Goal: Task Accomplishment & Management: Manage account settings

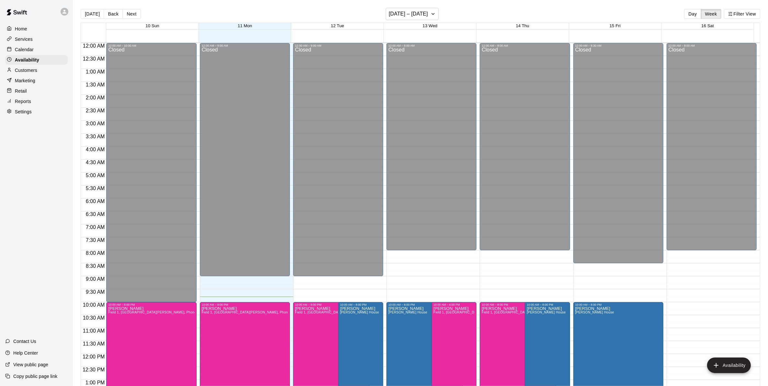
scroll to position [232, 0]
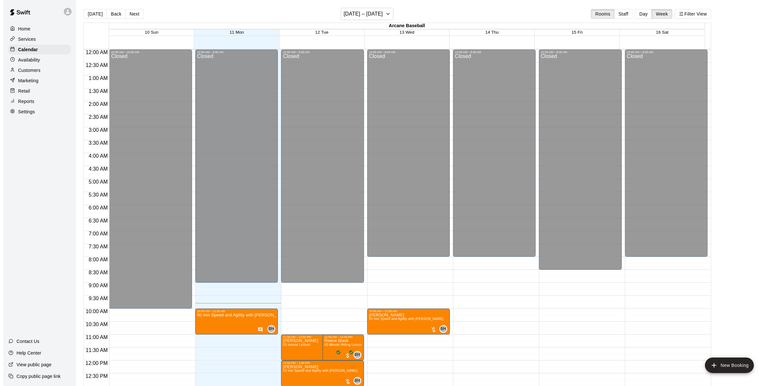
scroll to position [227, 0]
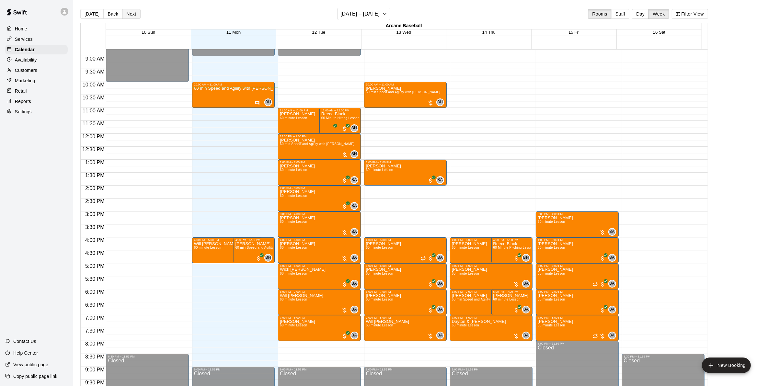
click at [133, 12] on button "Next" at bounding box center [131, 14] width 18 height 10
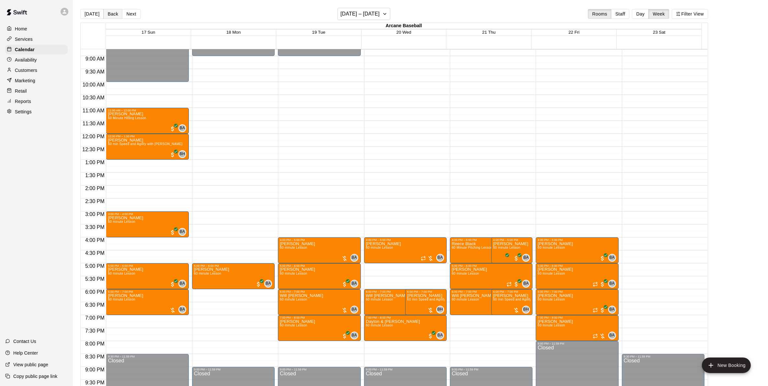
click at [107, 15] on button "Back" at bounding box center [112, 14] width 19 height 10
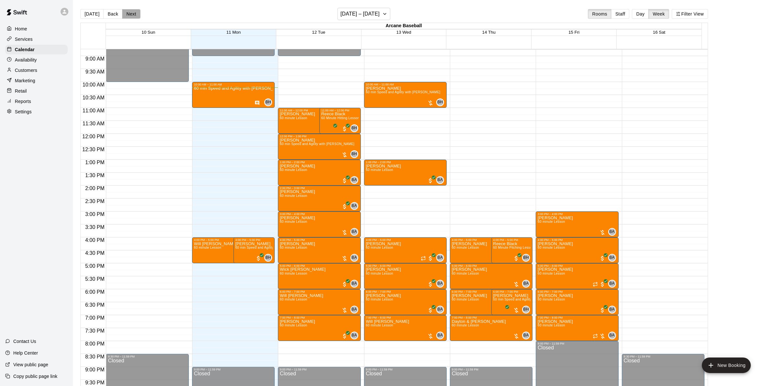
click at [130, 13] on button "Next" at bounding box center [131, 14] width 18 height 10
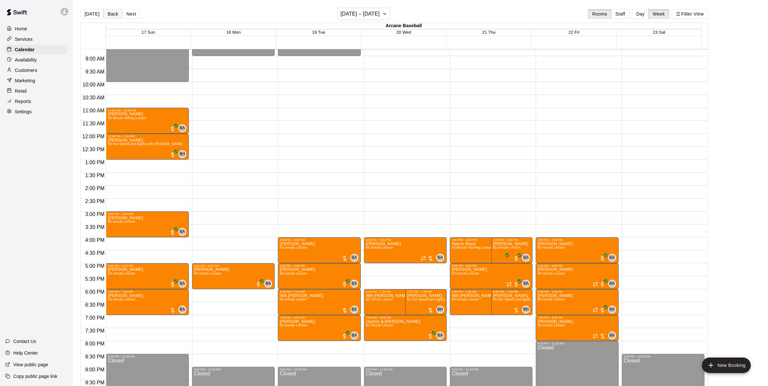
click at [116, 11] on button "Back" at bounding box center [112, 14] width 19 height 10
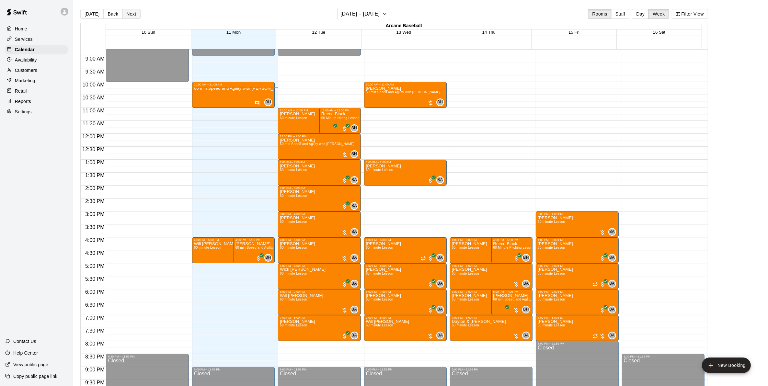
click at [127, 14] on button "Next" at bounding box center [131, 14] width 18 height 10
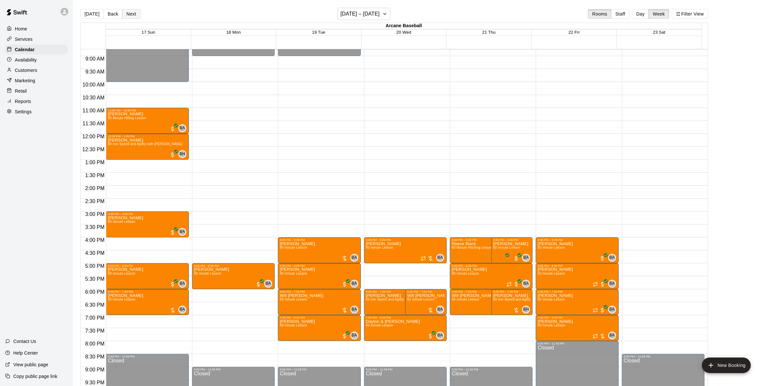
click at [135, 14] on button "Next" at bounding box center [131, 14] width 18 height 10
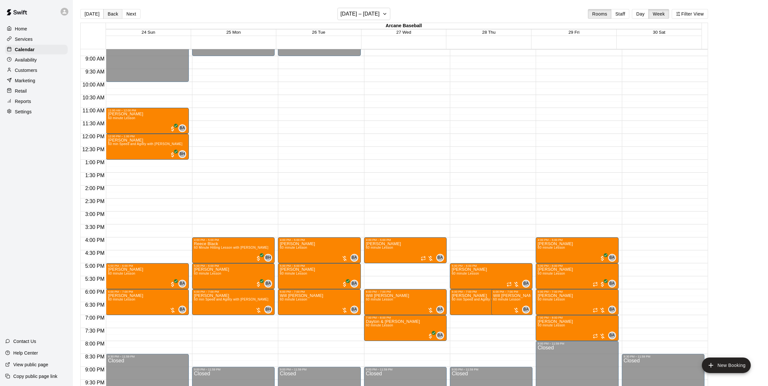
click at [116, 15] on button "Back" at bounding box center [112, 14] width 19 height 10
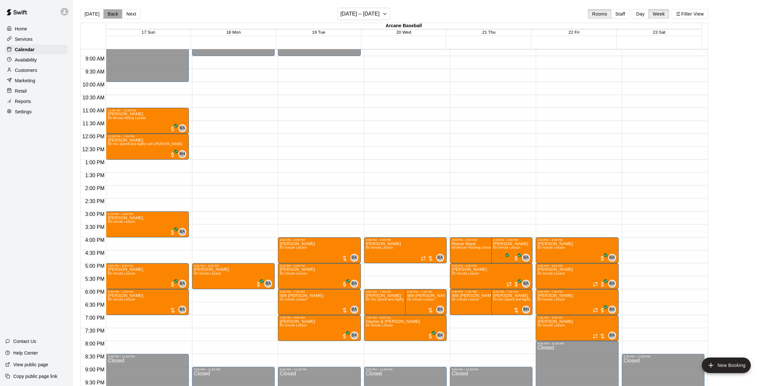
click at [116, 15] on button "Back" at bounding box center [112, 14] width 19 height 10
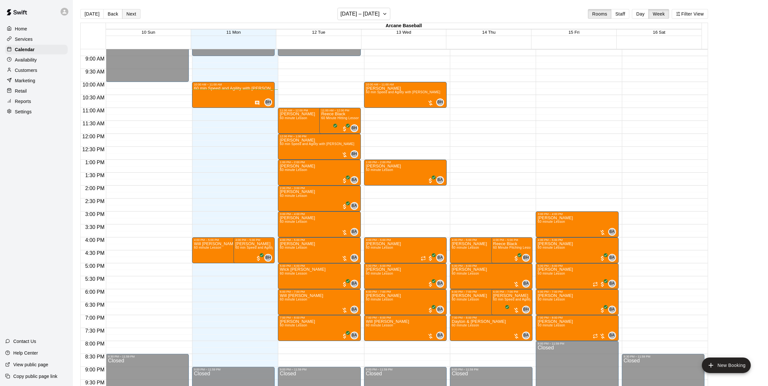
click at [138, 14] on button "Next" at bounding box center [131, 14] width 18 height 10
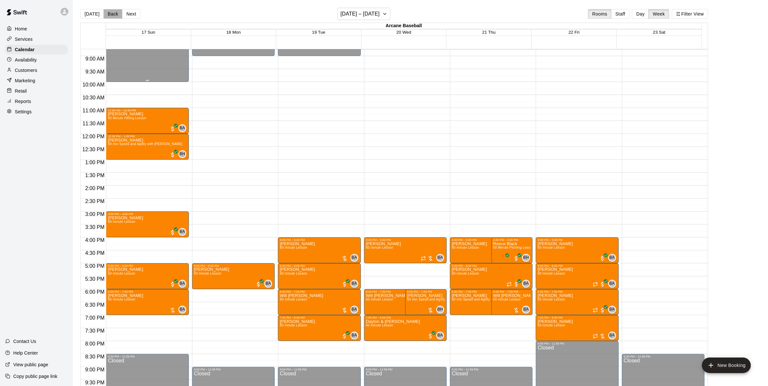
drag, startPoint x: 111, startPoint y: 11, endPoint x: 146, endPoint y: 80, distance: 76.9
click at [114, 12] on button "Back" at bounding box center [112, 14] width 19 height 10
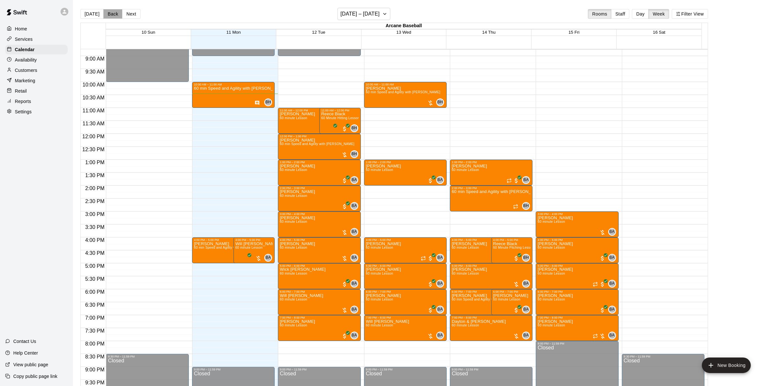
click at [113, 16] on button "Back" at bounding box center [112, 14] width 19 height 10
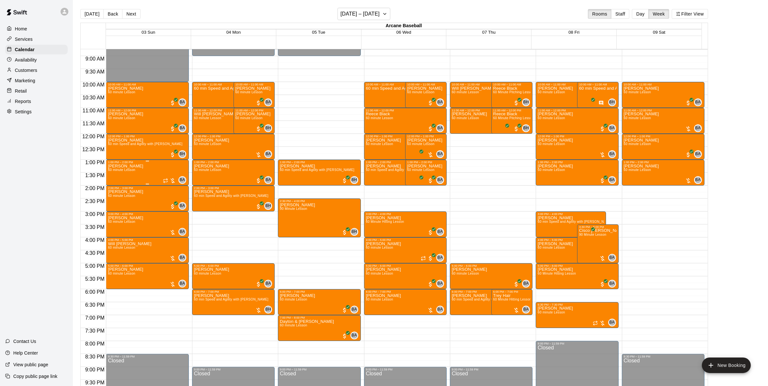
click at [122, 172] on span "60 minute Lesson" at bounding box center [121, 170] width 27 height 4
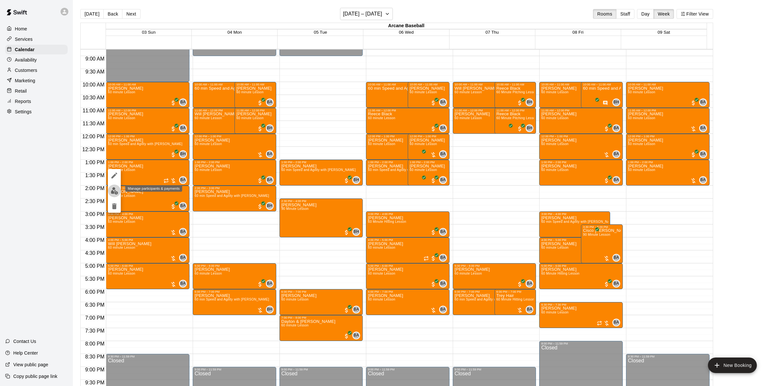
click at [114, 188] on img "edit" at bounding box center [114, 190] width 7 height 7
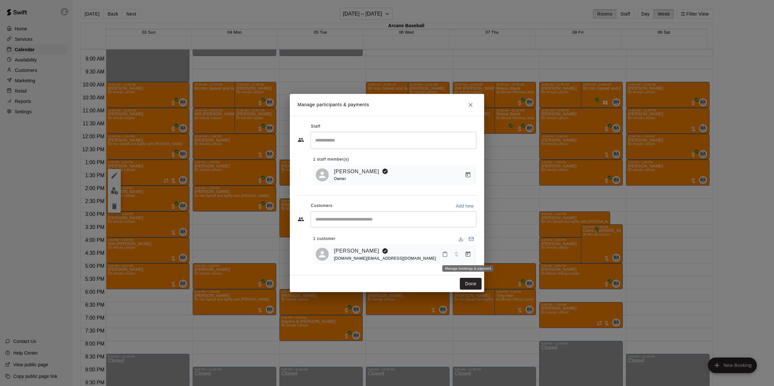
click at [466, 254] on icon "Manage bookings & payment" at bounding box center [468, 254] width 5 height 6
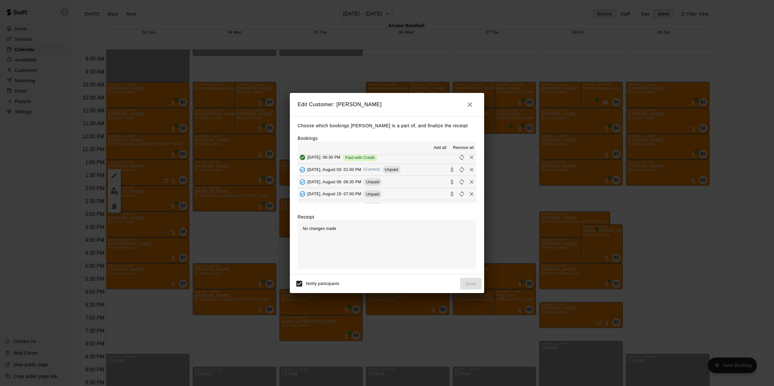
scroll to position [202, 0]
click at [334, 179] on span "Sunday, August 03: 01:00 PM" at bounding box center [334, 177] width 54 height 5
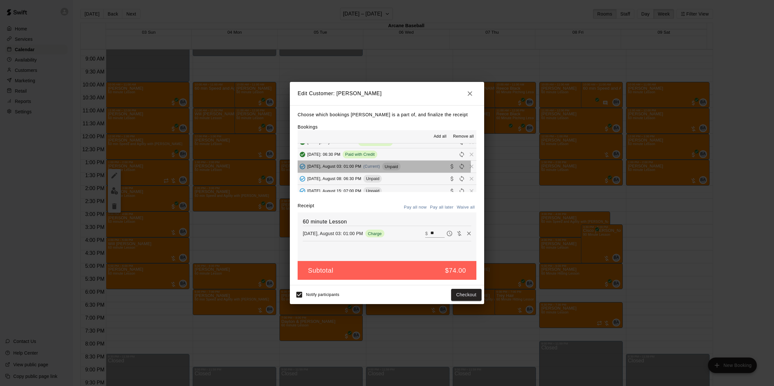
click at [328, 168] on span "Sunday, August 03: 01:00 PM" at bounding box center [334, 166] width 54 height 5
click at [457, 292] on button "Checkout" at bounding box center [466, 295] width 30 height 12
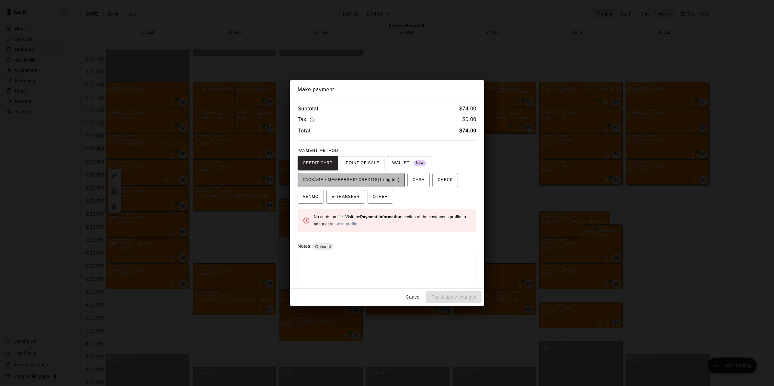
click at [352, 178] on span "PACKAGE / MEMBERSHIP CREDITS (1 eligible)" at bounding box center [351, 180] width 97 height 10
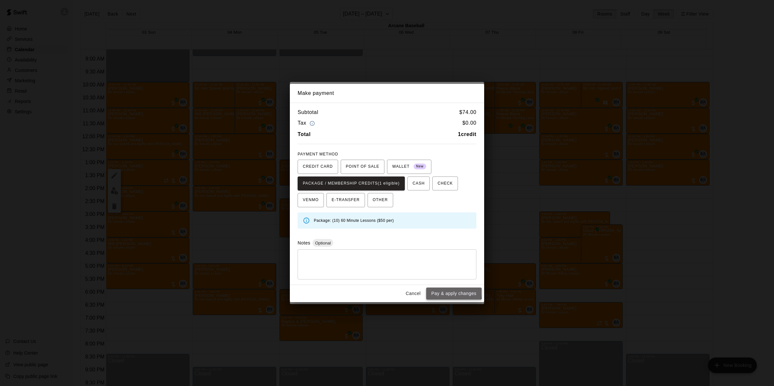
click at [446, 293] on button "Pay & apply changes" at bounding box center [453, 293] width 55 height 12
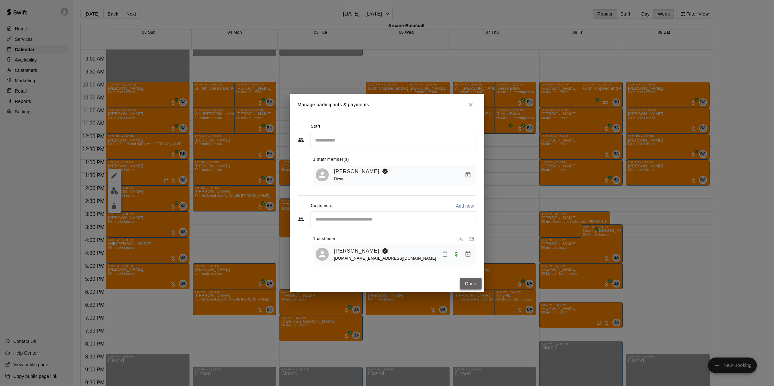
click at [474, 284] on button "Done" at bounding box center [471, 284] width 22 height 12
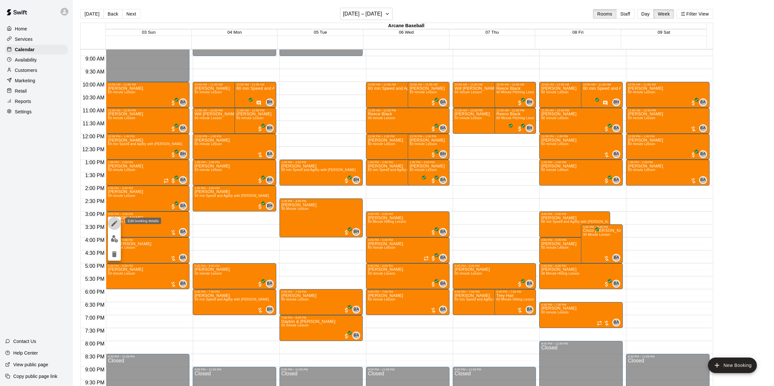
click at [115, 222] on icon "edit" at bounding box center [114, 223] width 6 height 6
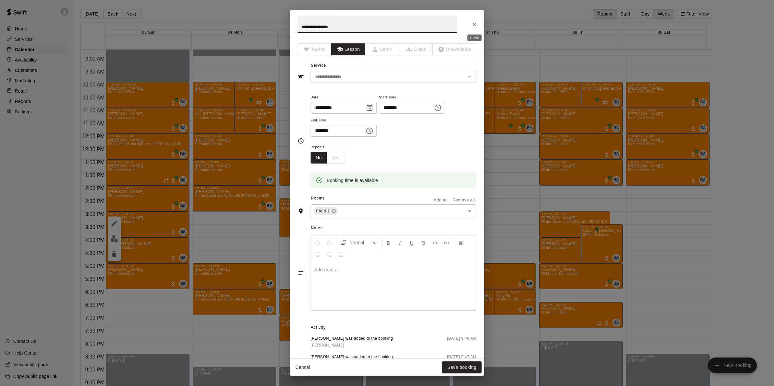
click at [470, 25] on button "Close" at bounding box center [474, 24] width 12 height 12
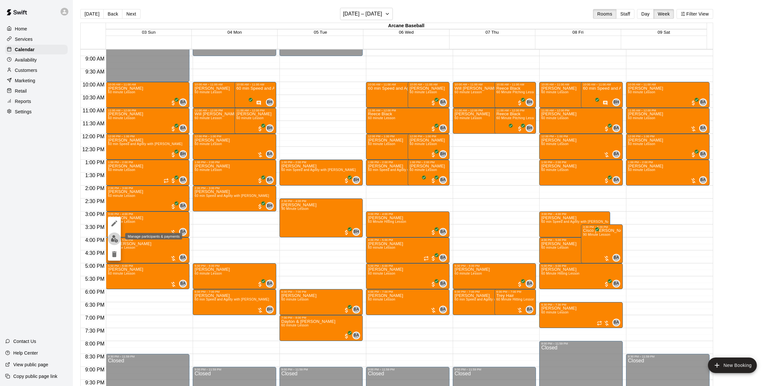
click at [113, 241] on img "edit" at bounding box center [114, 238] width 7 height 7
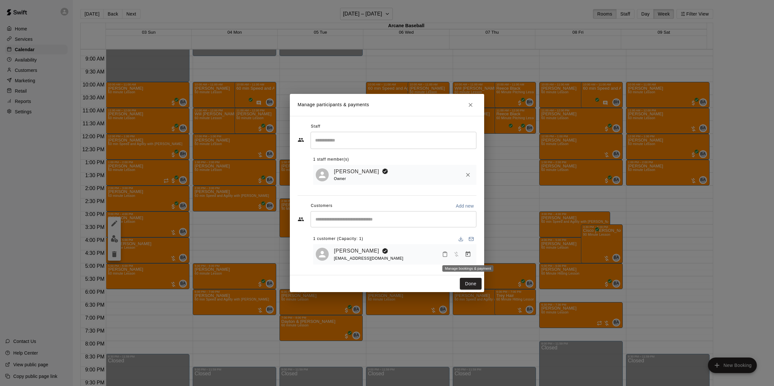
click at [469, 256] on icon "Manage bookings & payment" at bounding box center [468, 254] width 6 height 6
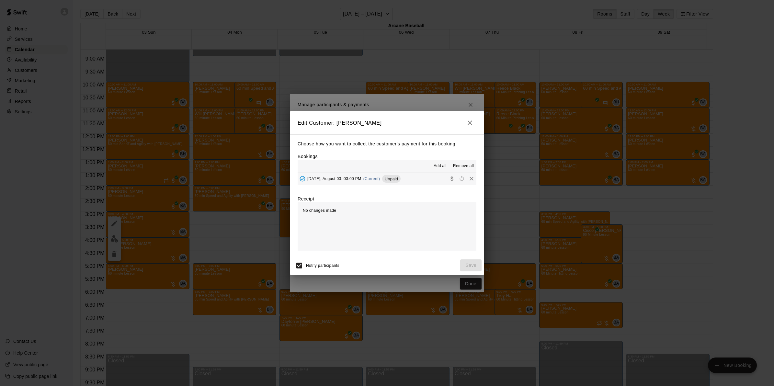
click at [321, 179] on span "Sunday, August 03: 03:00 PM" at bounding box center [334, 178] width 54 height 5
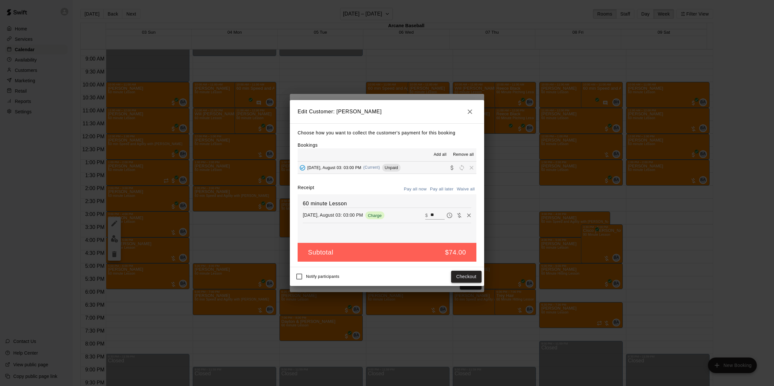
click at [461, 275] on button "Checkout" at bounding box center [466, 277] width 30 height 12
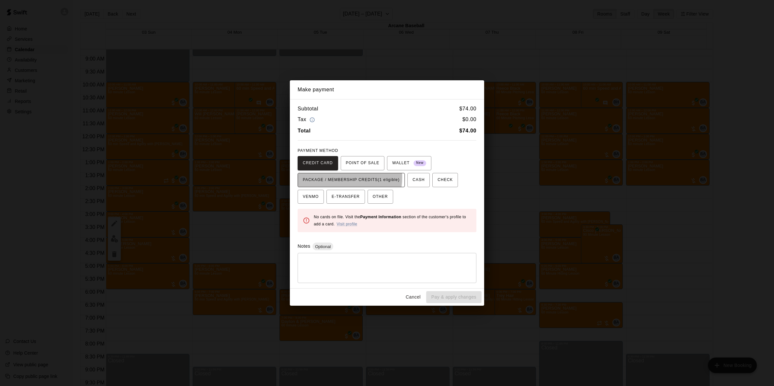
click at [337, 177] on span "PACKAGE / MEMBERSHIP CREDITS (1 eligible)" at bounding box center [351, 180] width 97 height 10
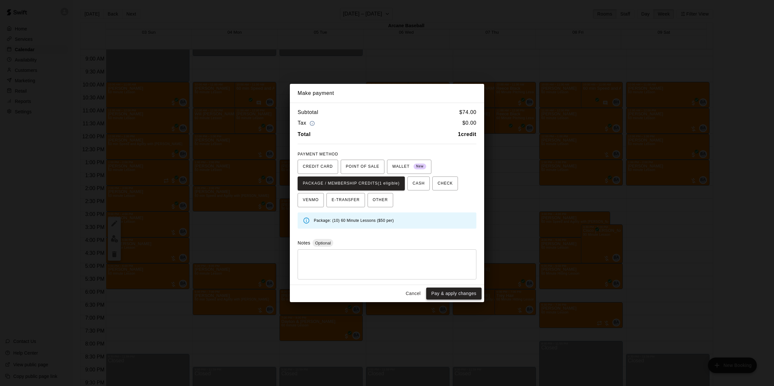
click at [447, 293] on button "Pay & apply changes" at bounding box center [453, 293] width 55 height 12
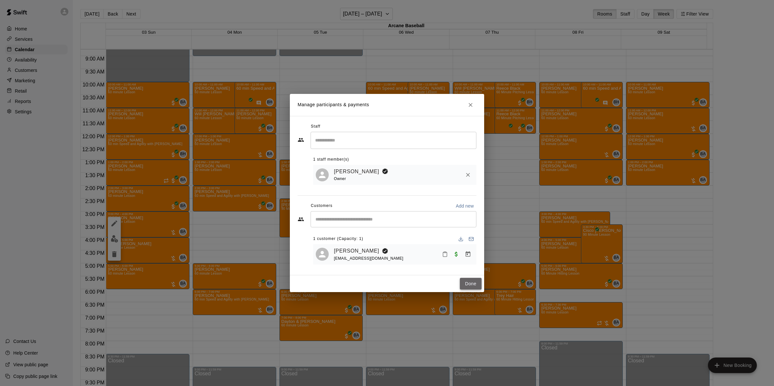
drag, startPoint x: 468, startPoint y: 285, endPoint x: 330, endPoint y: 284, distance: 137.9
click at [468, 285] on button "Done" at bounding box center [471, 284] width 22 height 12
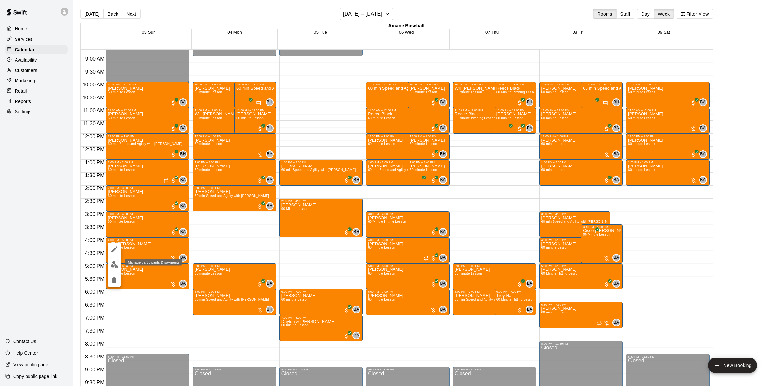
click at [113, 263] on img "edit" at bounding box center [114, 264] width 7 height 7
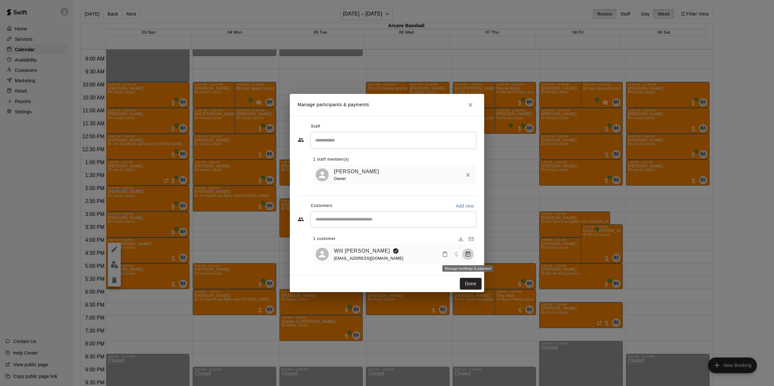
click at [469, 256] on icon "Manage bookings & payment" at bounding box center [468, 254] width 6 height 6
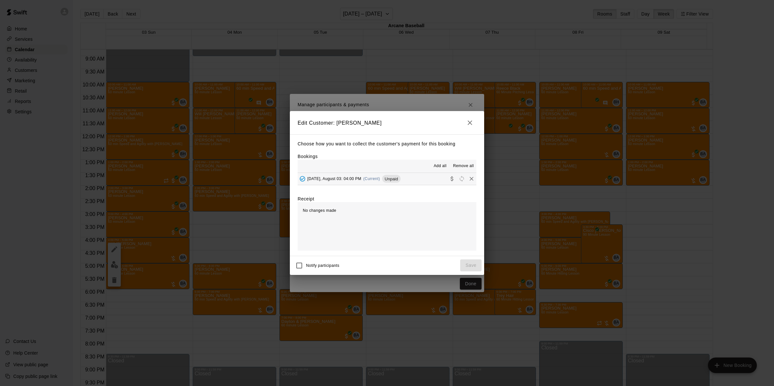
click at [343, 183] on div "Sunday, August 03: 04:00 PM (Current) Unpaid" at bounding box center [348, 179] width 103 height 10
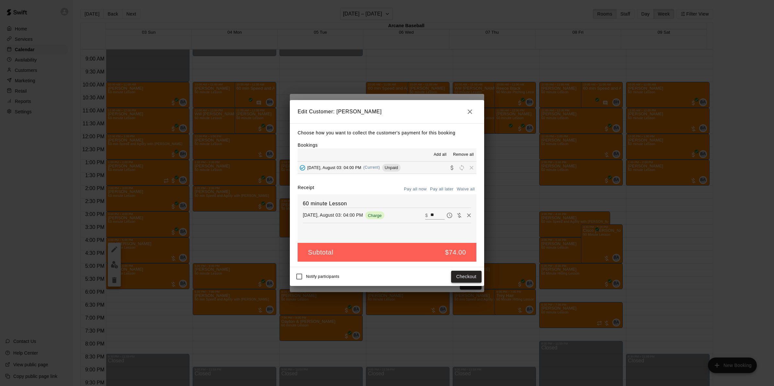
click at [471, 274] on button "Checkout" at bounding box center [466, 277] width 30 height 12
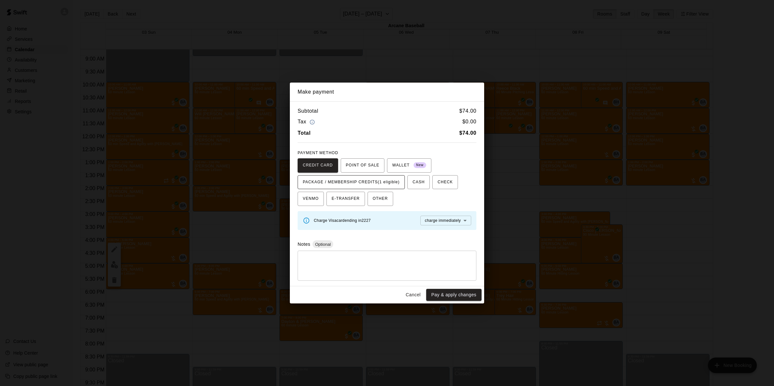
drag, startPoint x: 364, startPoint y: 178, endPoint x: 365, endPoint y: 183, distance: 4.9
click at [364, 179] on span "PACKAGE / MEMBERSHIP CREDITS (1 eligible)" at bounding box center [351, 182] width 97 height 10
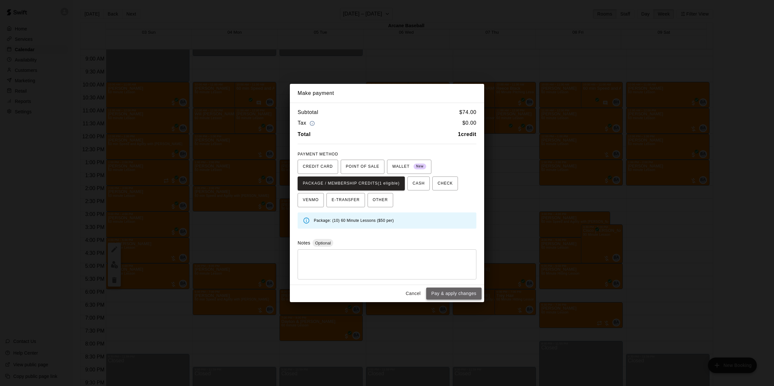
click at [457, 290] on button "Pay & apply changes" at bounding box center [453, 293] width 55 height 12
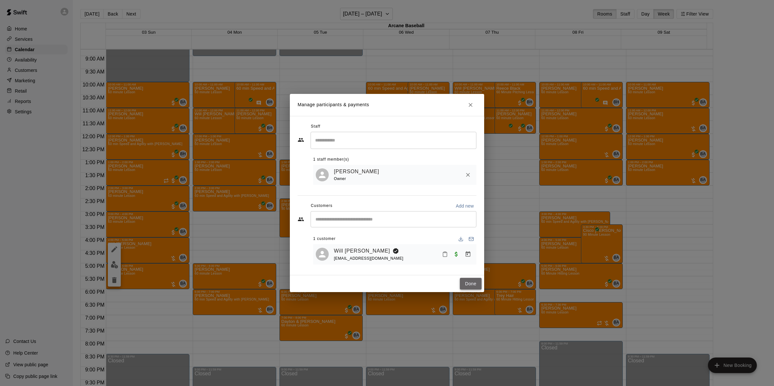
click at [469, 283] on button "Done" at bounding box center [471, 284] width 22 height 12
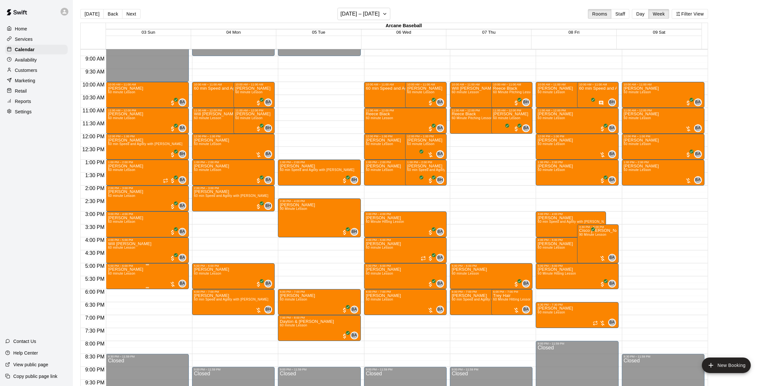
click at [125, 275] on span "60 minute Lesson" at bounding box center [121, 274] width 27 height 4
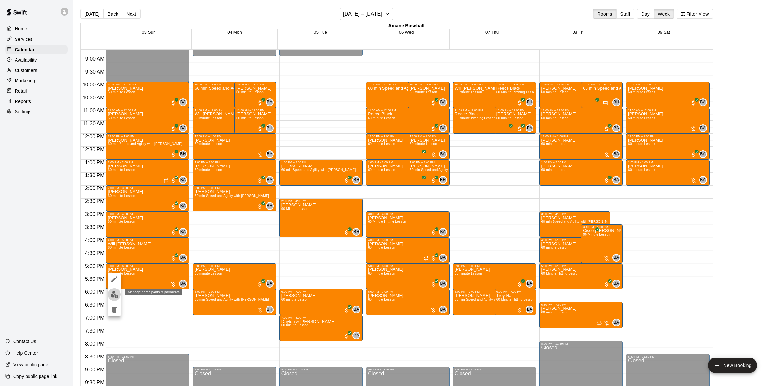
click at [114, 296] on img "edit" at bounding box center [114, 294] width 7 height 7
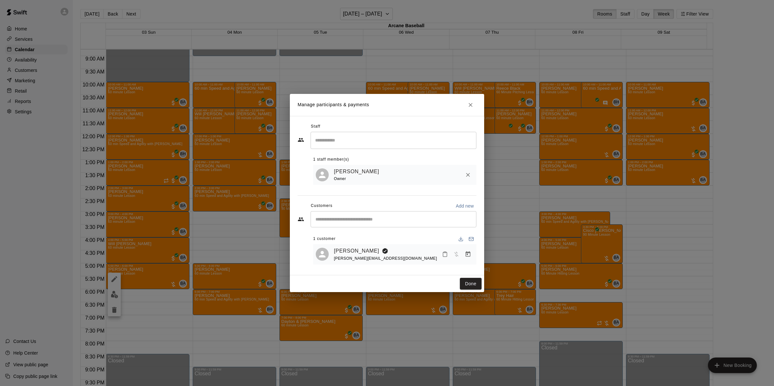
click at [465, 253] on icon "Manage bookings & payment" at bounding box center [468, 254] width 6 height 6
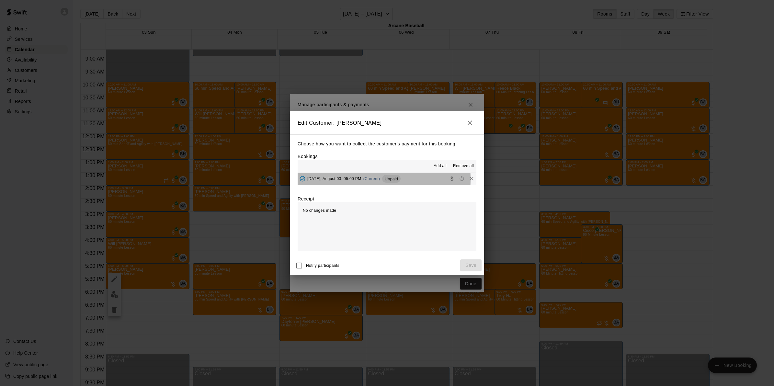
drag, startPoint x: 320, startPoint y: 180, endPoint x: 318, endPoint y: 199, distance: 19.8
click at [320, 181] on span "Sunday, August 03: 05:00 PM" at bounding box center [334, 178] width 54 height 5
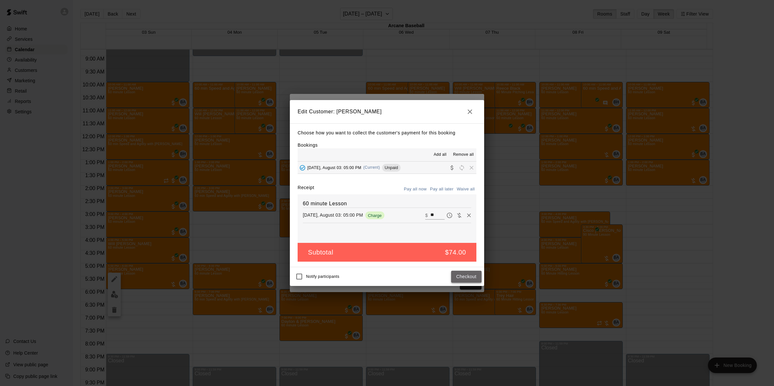
click at [466, 275] on button "Checkout" at bounding box center [466, 277] width 30 height 12
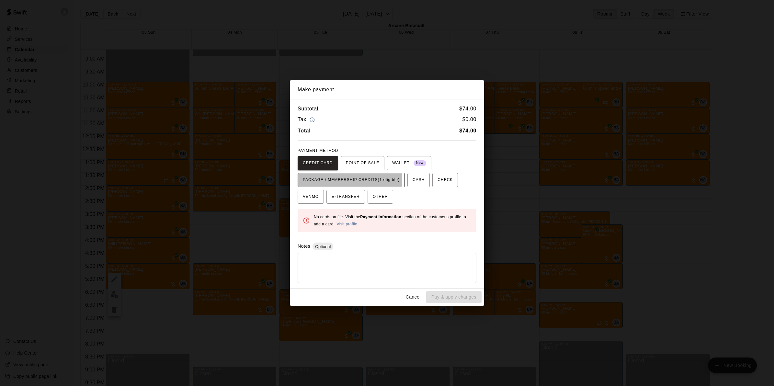
click at [335, 179] on span "PACKAGE / MEMBERSHIP CREDITS (1 eligible)" at bounding box center [351, 180] width 97 height 10
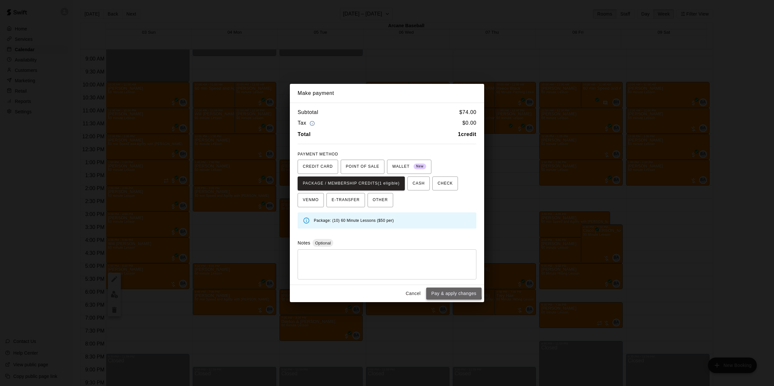
click at [441, 291] on button "Pay & apply changes" at bounding box center [453, 293] width 55 height 12
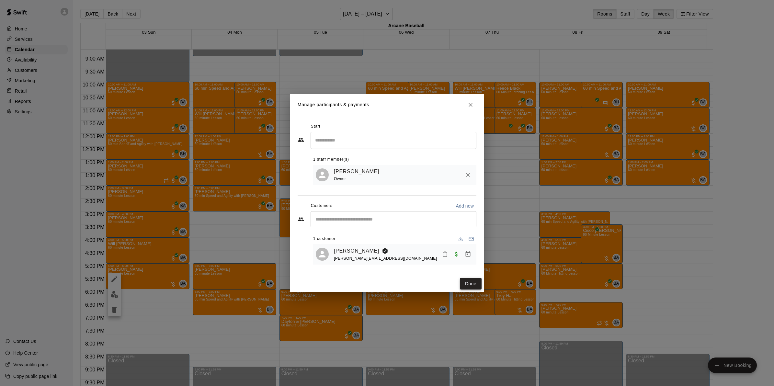
click at [476, 282] on button "Done" at bounding box center [471, 284] width 22 height 12
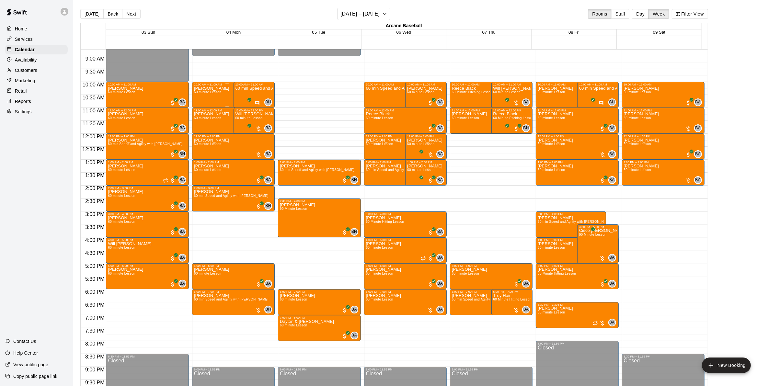
click at [201, 99] on div "Henry Hutton 60 minute Lesson" at bounding box center [211, 279] width 35 height 386
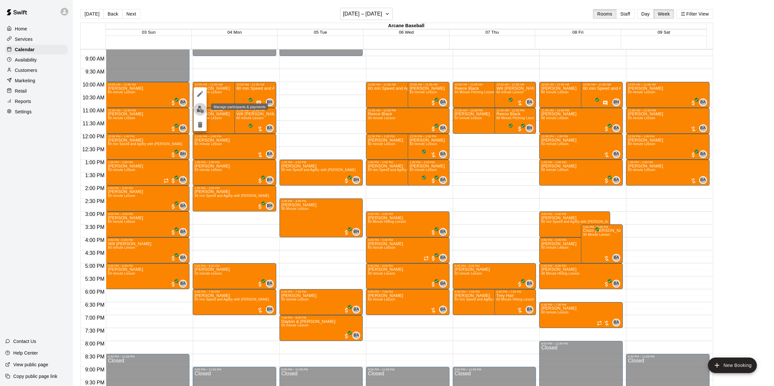
click at [198, 108] on img "edit" at bounding box center [199, 109] width 7 height 7
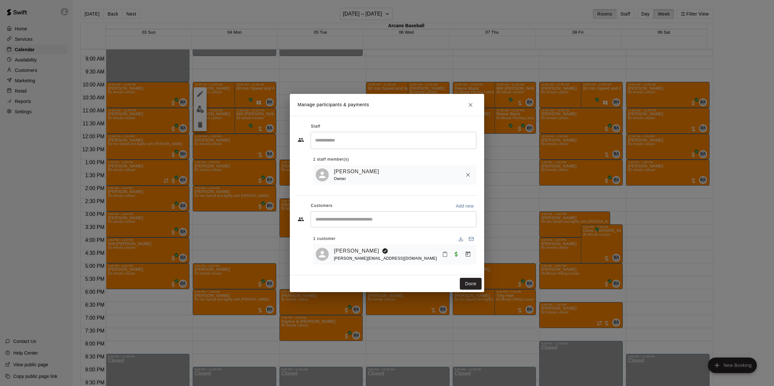
click at [467, 253] on icon "Manage bookings & payment" at bounding box center [468, 254] width 5 height 6
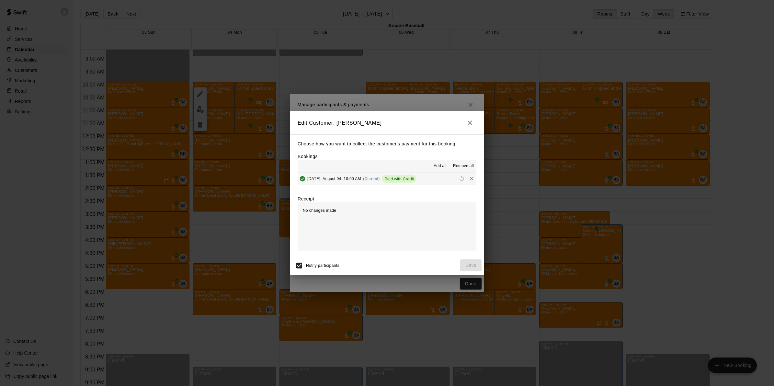
click at [469, 120] on icon "button" at bounding box center [470, 123] width 8 height 8
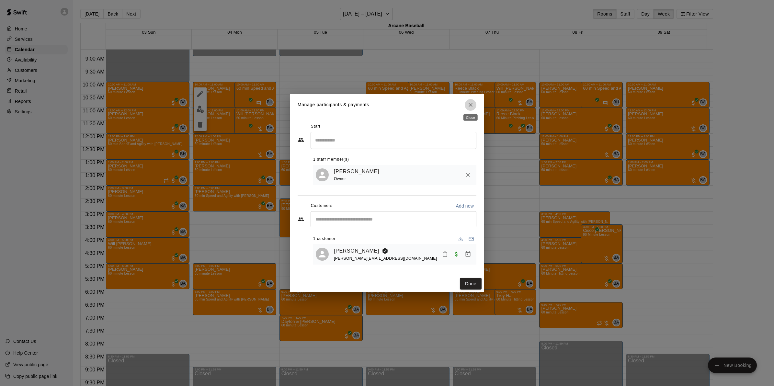
click at [467, 104] on icon "Close" at bounding box center [470, 105] width 6 height 6
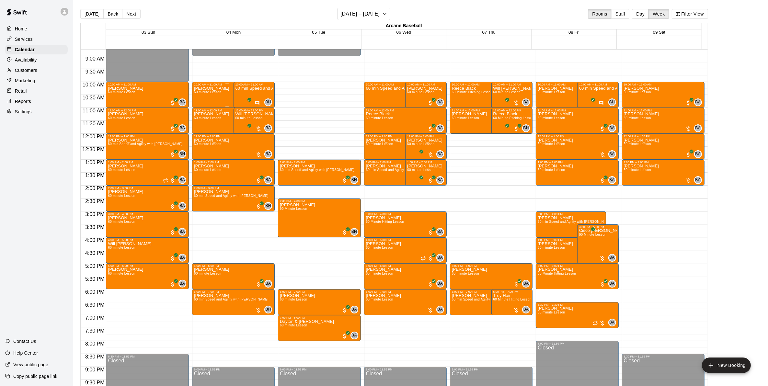
click at [207, 99] on div "Henry Hutton 60 minute Lesson" at bounding box center [211, 279] width 35 height 386
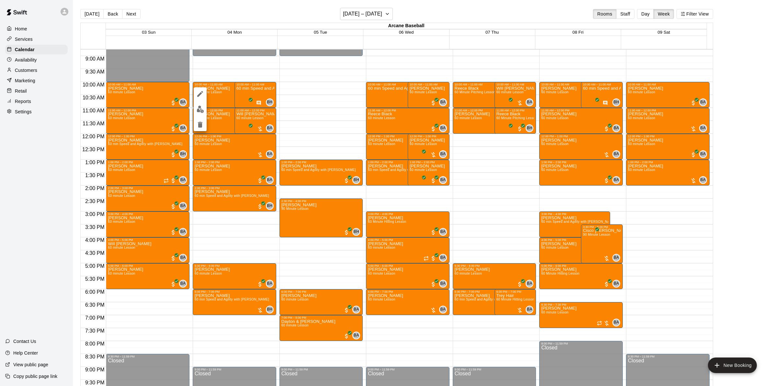
click at [219, 154] on div at bounding box center [387, 193] width 774 height 386
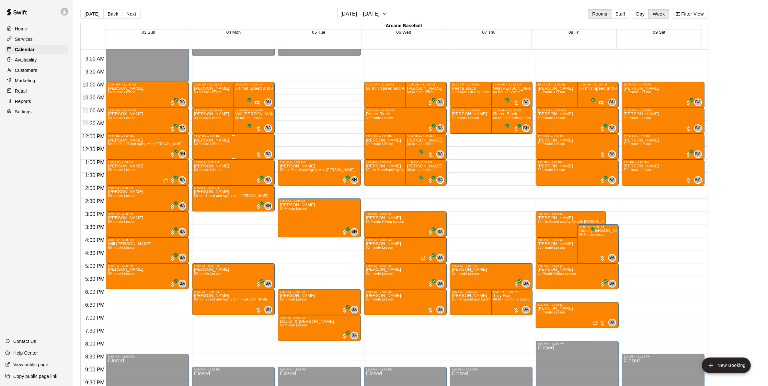
click at [218, 151] on div "Finn GILLESPIE 60 minute Lesson" at bounding box center [211, 331] width 35 height 386
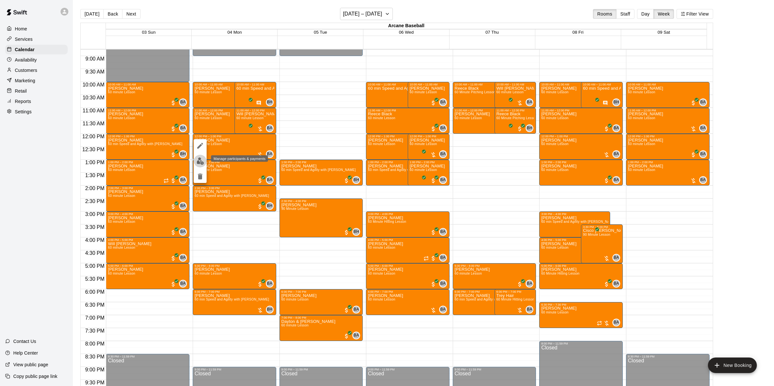
click at [199, 161] on img "edit" at bounding box center [199, 160] width 7 height 7
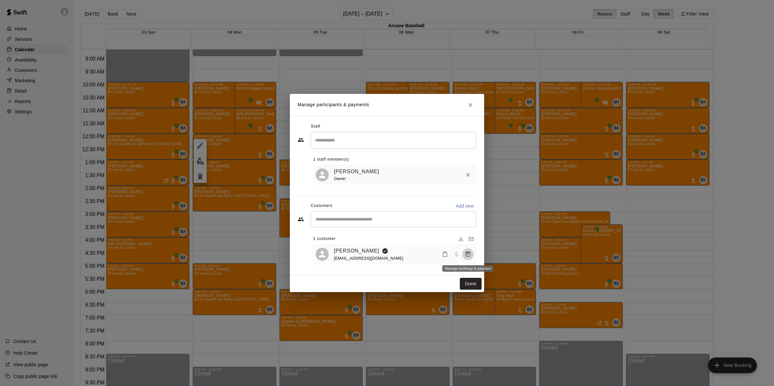
click at [465, 253] on icon "Manage bookings & payment" at bounding box center [468, 254] width 6 height 6
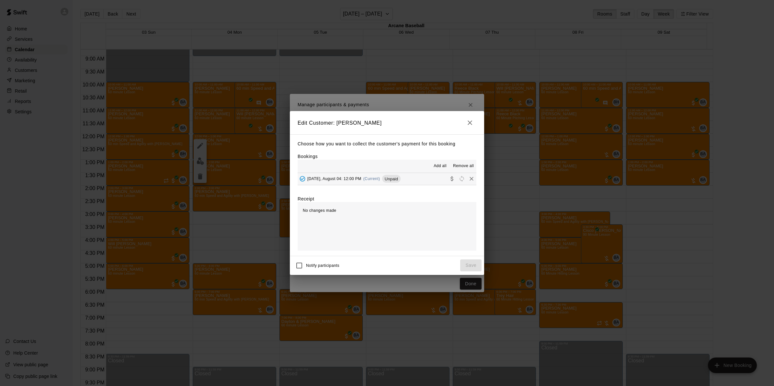
click at [343, 177] on span "Monday, August 04: 12:00 PM" at bounding box center [334, 178] width 54 height 5
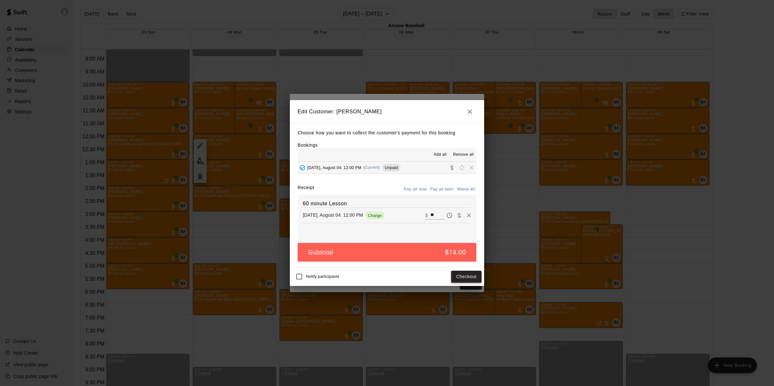
click at [466, 278] on button "Checkout" at bounding box center [466, 277] width 30 height 12
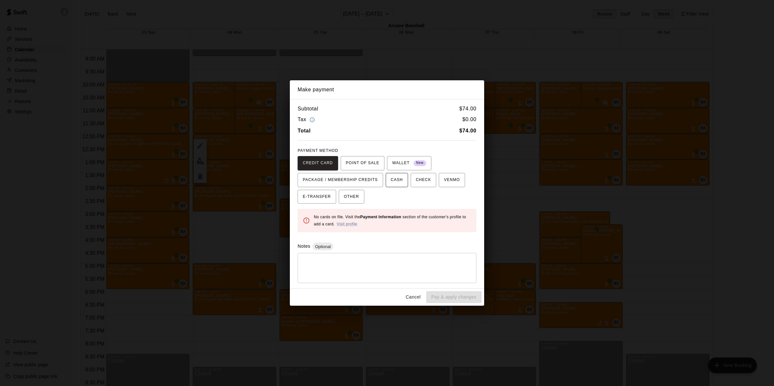
click at [394, 181] on span "CASH" at bounding box center [397, 180] width 12 height 10
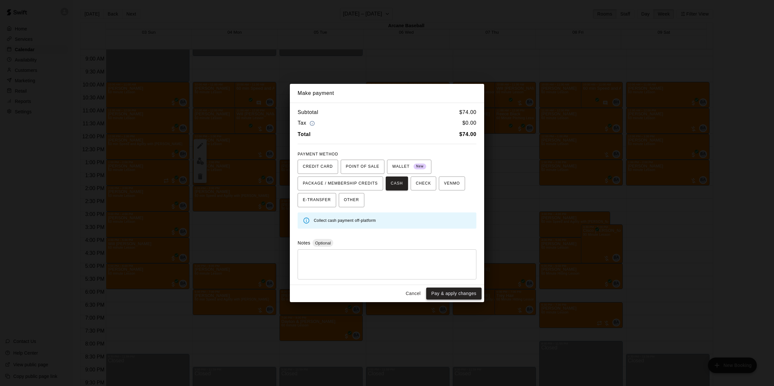
click at [454, 296] on button "Pay & apply changes" at bounding box center [453, 293] width 55 height 12
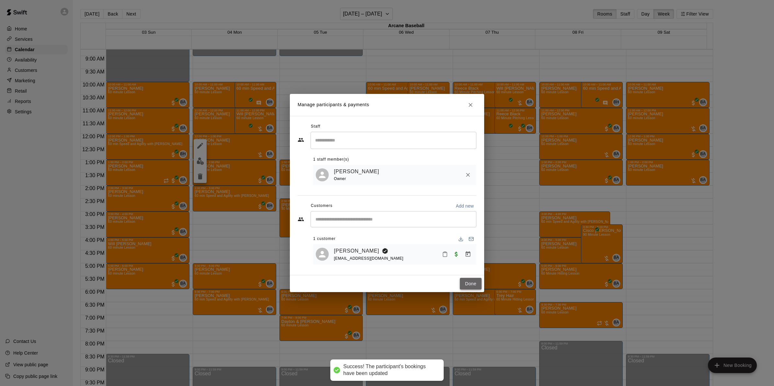
click at [468, 282] on button "Done" at bounding box center [471, 284] width 22 height 12
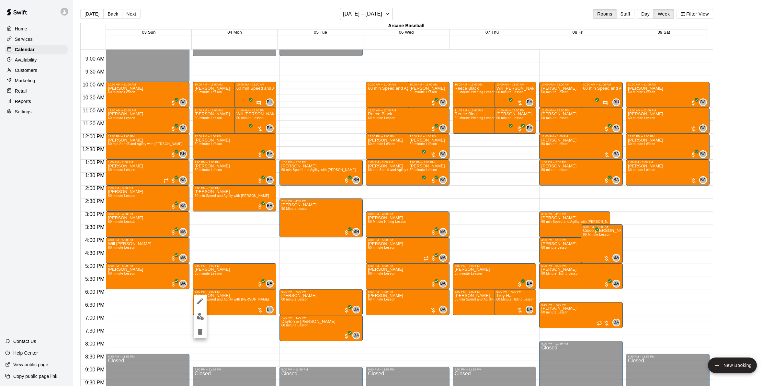
click at [195, 314] on button "edit" at bounding box center [200, 316] width 13 height 13
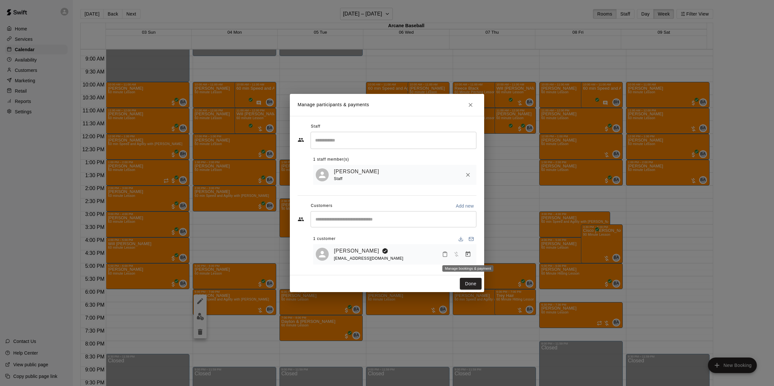
click at [468, 252] on icon "Manage bookings & payment" at bounding box center [468, 254] width 6 height 6
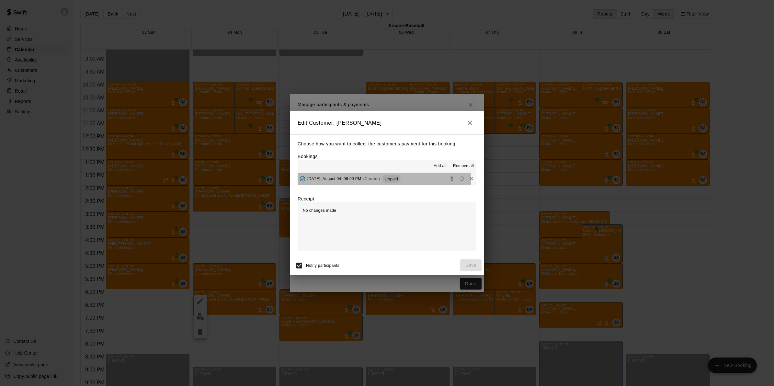
click at [324, 181] on span "Monday, August 04: 06:00 PM" at bounding box center [334, 178] width 54 height 5
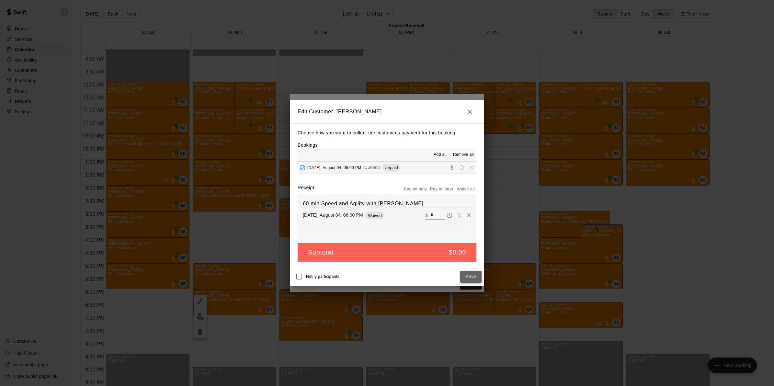
click at [478, 276] on button "Save" at bounding box center [470, 277] width 21 height 12
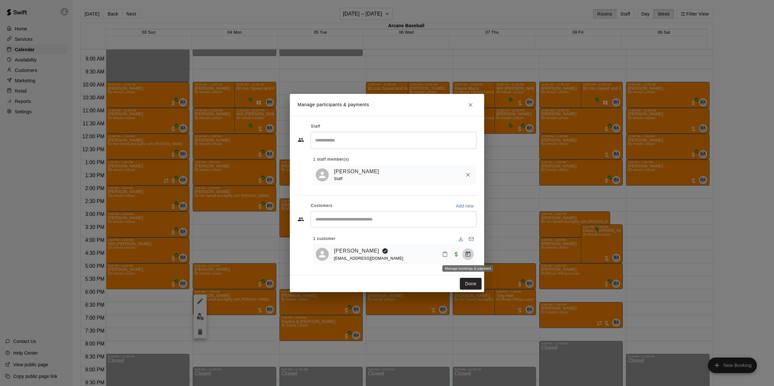
click at [469, 256] on icon "Manage bookings & payment" at bounding box center [468, 254] width 6 height 6
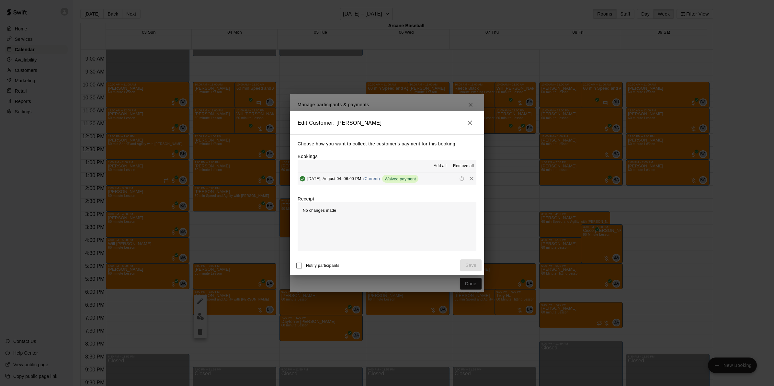
click at [463, 125] on h2 "Edit Customer: Angie Black" at bounding box center [387, 122] width 194 height 23
click at [469, 120] on icon "button" at bounding box center [470, 123] width 8 height 8
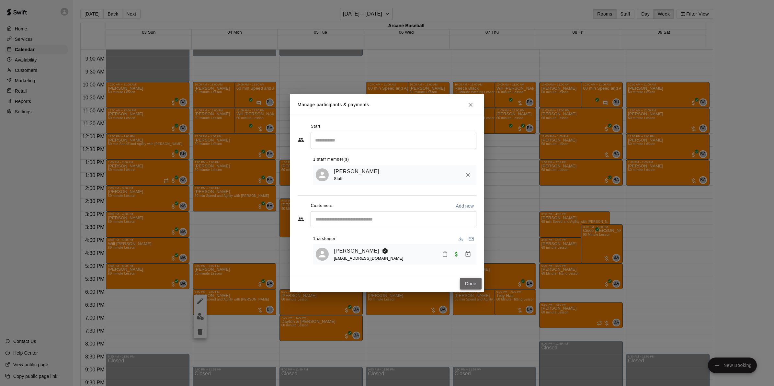
click at [470, 285] on button "Done" at bounding box center [471, 284] width 22 height 12
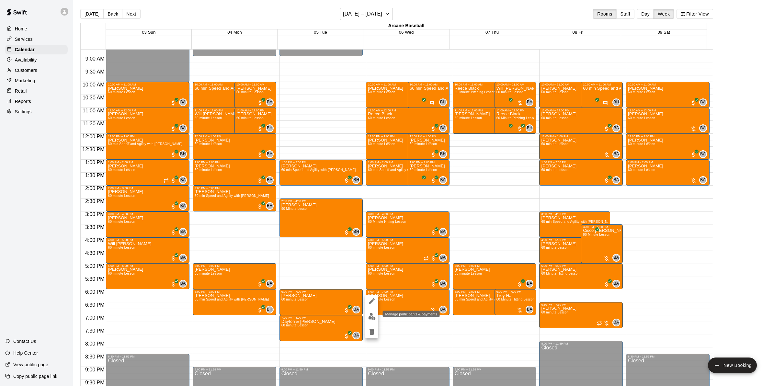
click at [374, 315] on img "edit" at bounding box center [371, 316] width 7 height 7
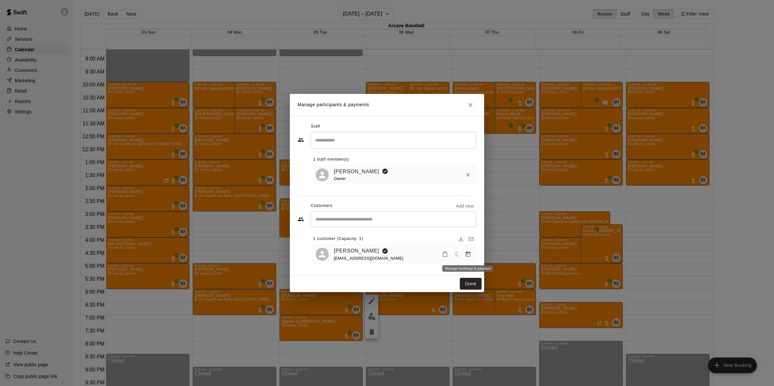
click at [469, 253] on icon "Manage bookings & payment" at bounding box center [468, 254] width 5 height 6
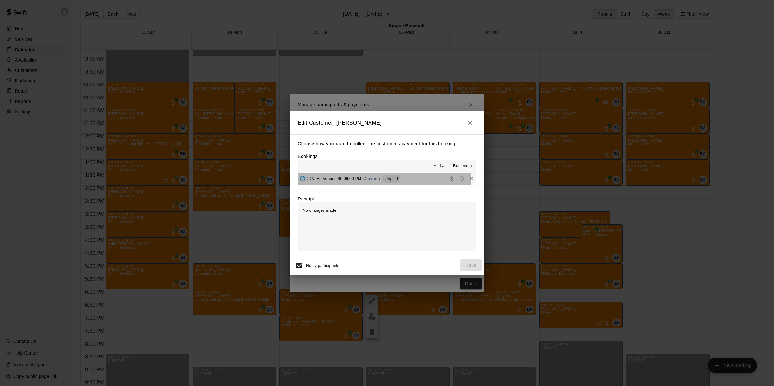
click at [331, 178] on span "Wednesday, August 06: 06:00 PM" at bounding box center [334, 178] width 54 height 5
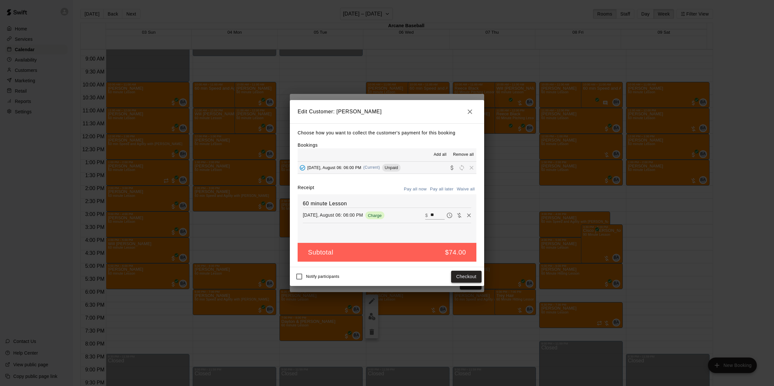
click at [459, 278] on button "Checkout" at bounding box center [466, 277] width 30 height 12
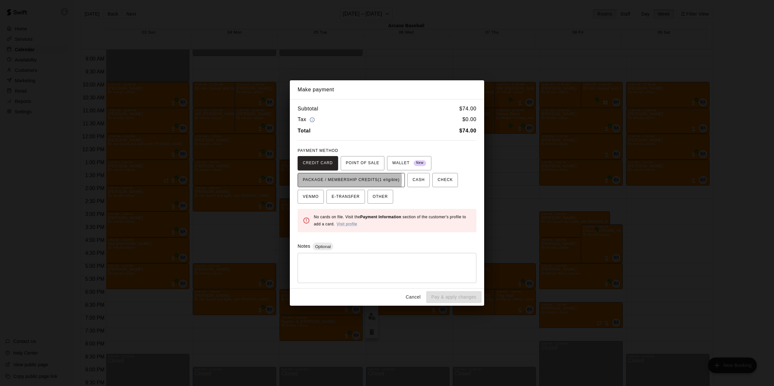
click at [331, 180] on span "PACKAGE / MEMBERSHIP CREDITS (1 eligible)" at bounding box center [351, 180] width 97 height 10
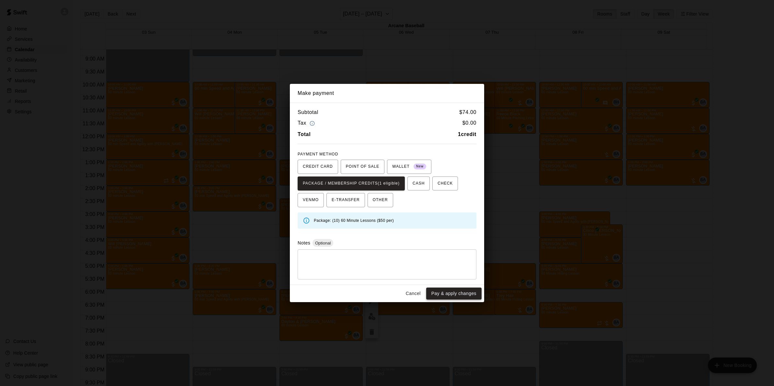
click at [437, 295] on button "Pay & apply changes" at bounding box center [453, 293] width 55 height 12
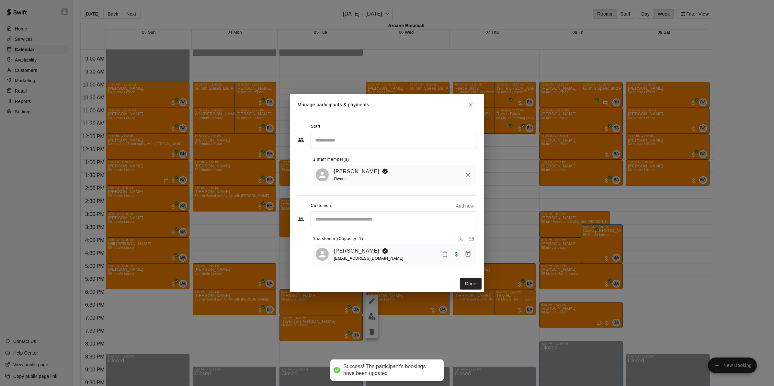
drag, startPoint x: 472, startPoint y: 279, endPoint x: 471, endPoint y: 310, distance: 30.8
click at [471, 280] on button "Done" at bounding box center [471, 284] width 22 height 12
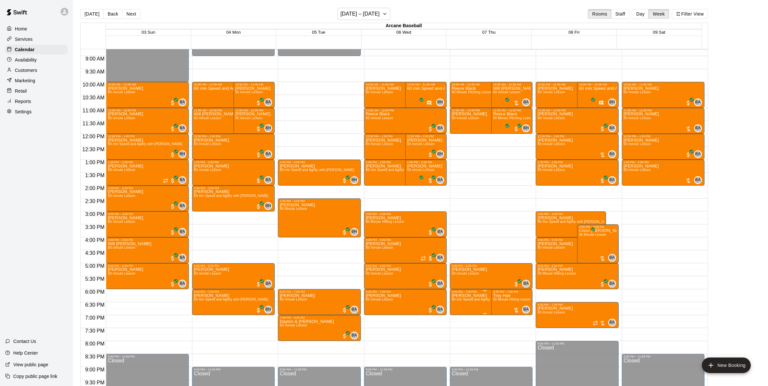
click at [460, 301] on span "60 min Speed and Agility with Bailey Hodges" at bounding box center [489, 299] width 74 height 4
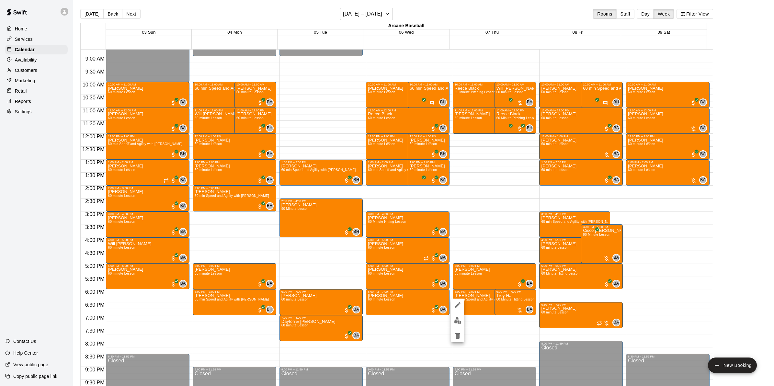
click at [455, 324] on button "edit" at bounding box center [457, 320] width 13 height 13
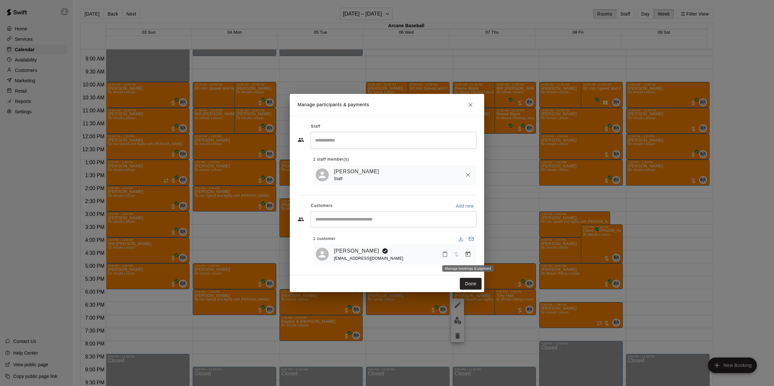
click at [464, 255] on button "Manage bookings & payment" at bounding box center [468, 254] width 12 height 12
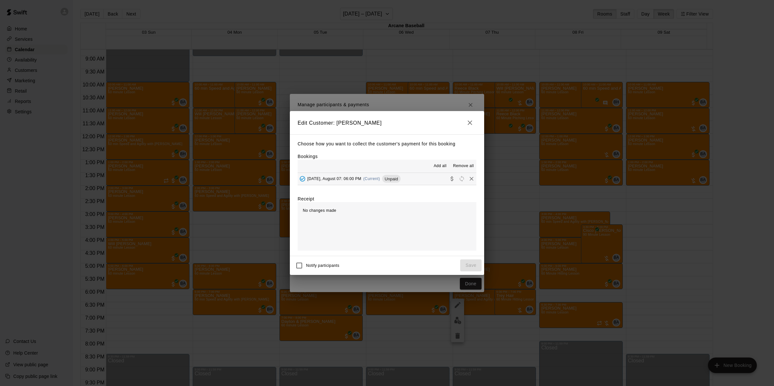
click at [331, 172] on div "Add all Remove all" at bounding box center [386, 166] width 179 height 13
click at [332, 178] on span "Thursday, August 07: 06:00 PM" at bounding box center [334, 178] width 54 height 5
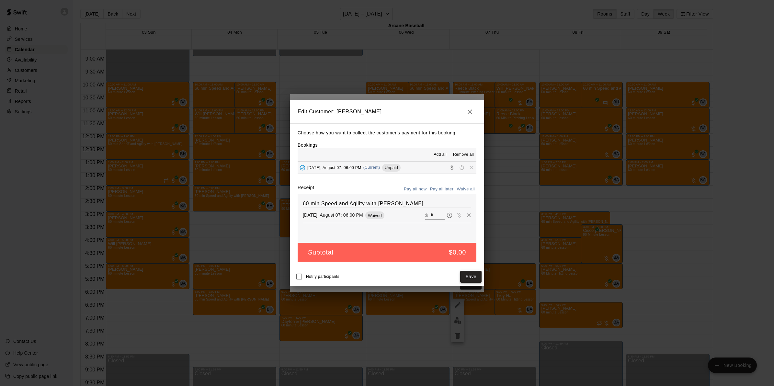
click at [478, 273] on button "Save" at bounding box center [470, 277] width 21 height 12
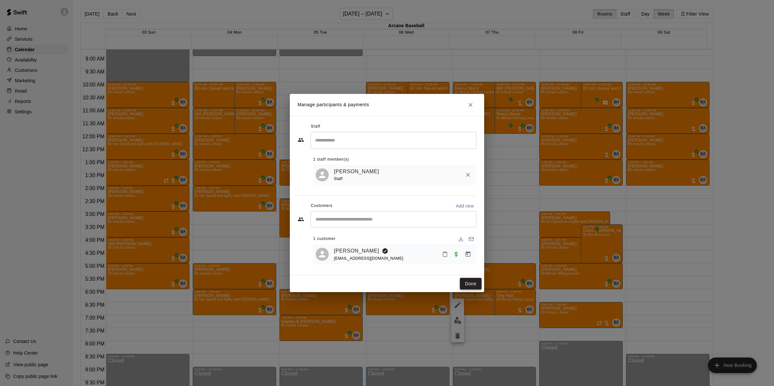
click at [473, 284] on button "Done" at bounding box center [471, 284] width 22 height 12
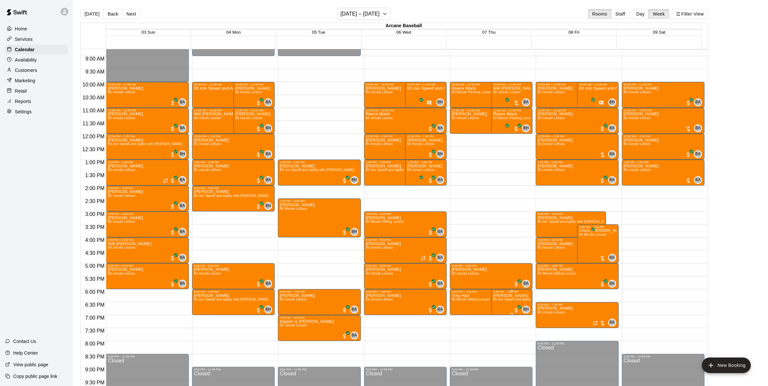
click at [500, 298] on span "60 min Speed and Agility with Bailey Hodges" at bounding box center [530, 299] width 74 height 4
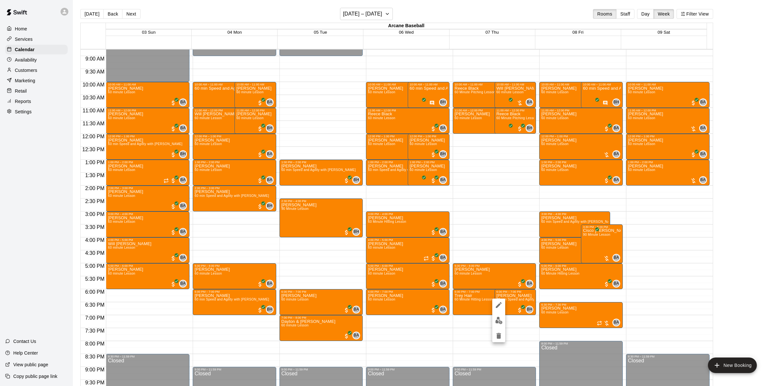
click at [458, 302] on div at bounding box center [387, 193] width 774 height 386
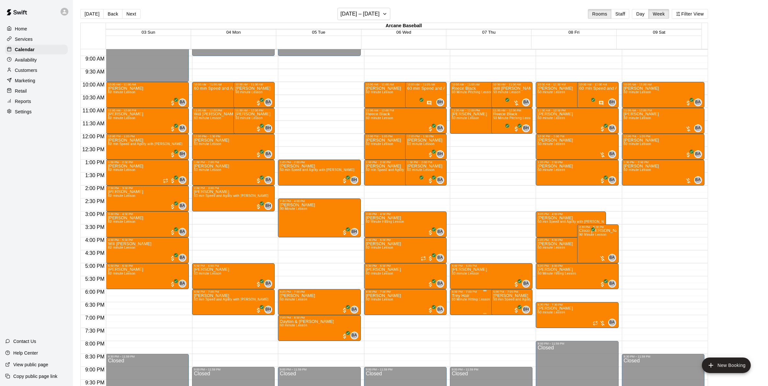
click at [459, 301] on span "60 Minute Hitting Lesson" at bounding box center [471, 299] width 38 height 4
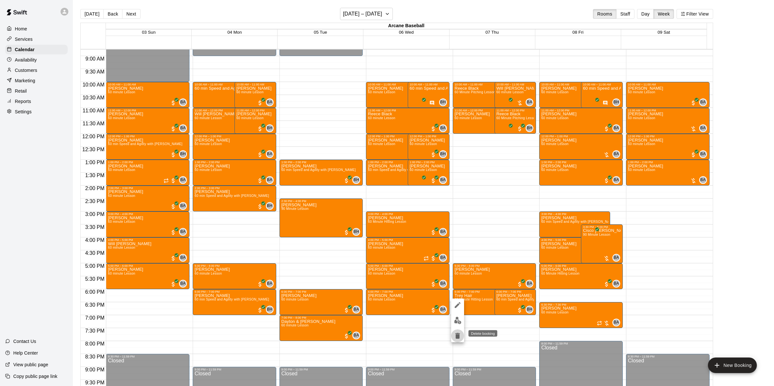
click at [454, 332] on icon "delete" at bounding box center [458, 336] width 8 height 8
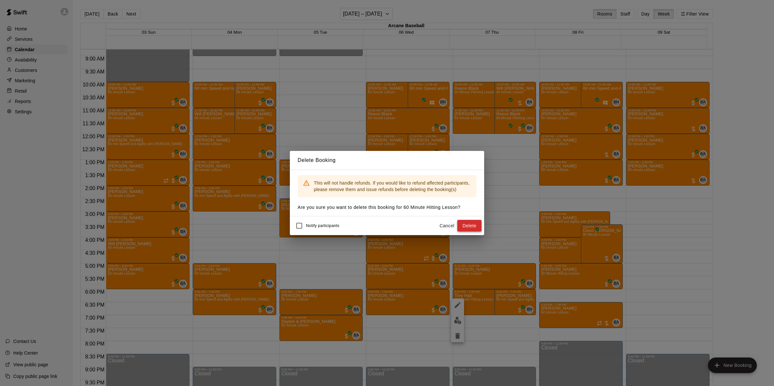
click at [468, 222] on button "Delete" at bounding box center [469, 226] width 24 height 12
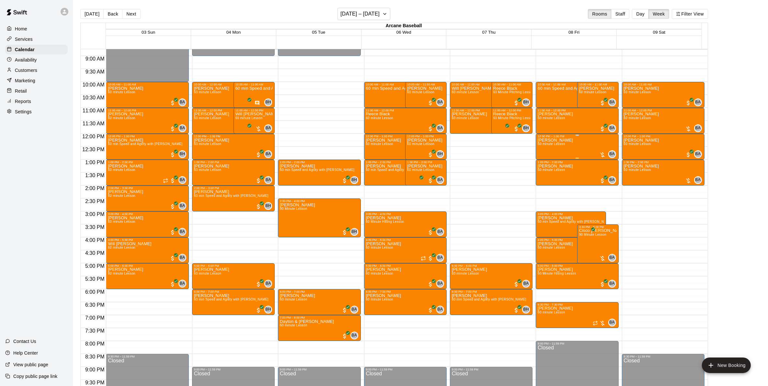
click at [568, 148] on div "david mcelveen 60 minute Lesson BA 0" at bounding box center [576, 331] width 79 height 386
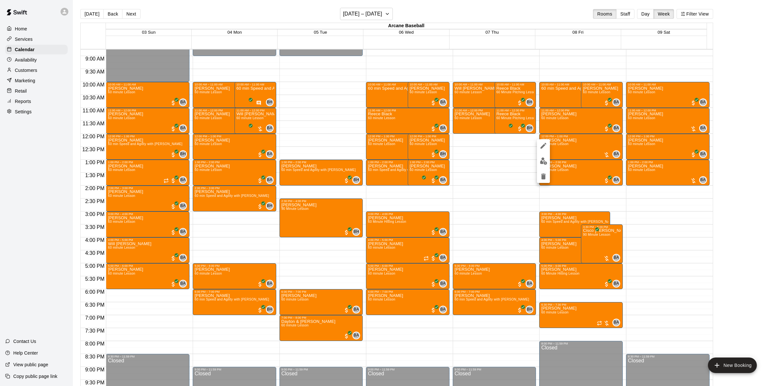
click at [577, 150] on div at bounding box center [387, 193] width 774 height 386
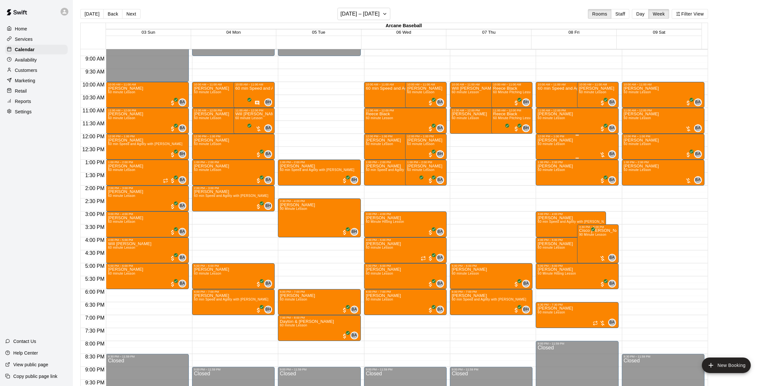
click at [574, 149] on div "david mcelveen 60 minute Lesson BA 0" at bounding box center [576, 331] width 79 height 386
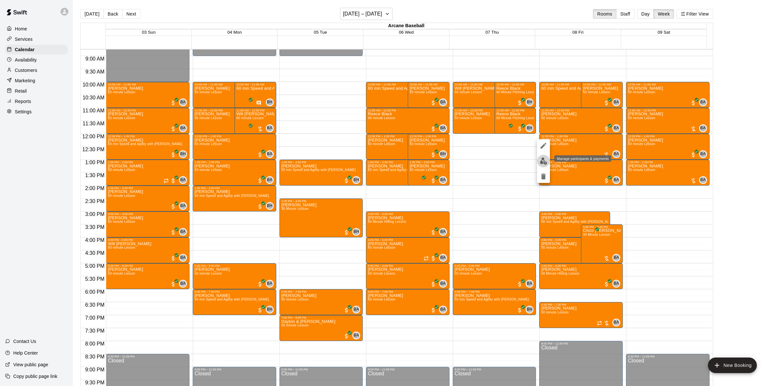
click at [543, 161] on img "edit" at bounding box center [543, 160] width 7 height 7
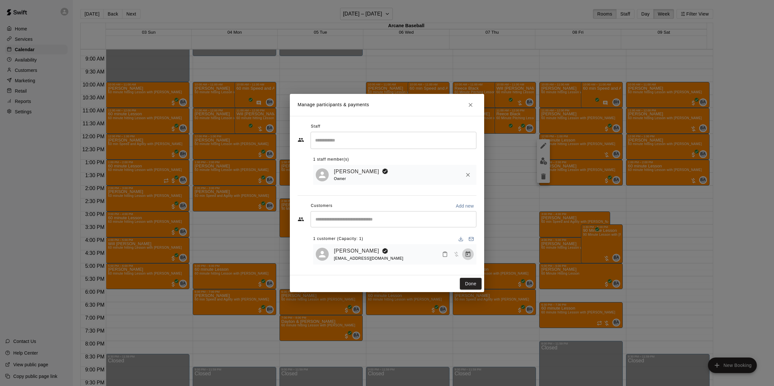
click at [468, 254] on icon "Manage bookings & payment" at bounding box center [468, 254] width 6 height 6
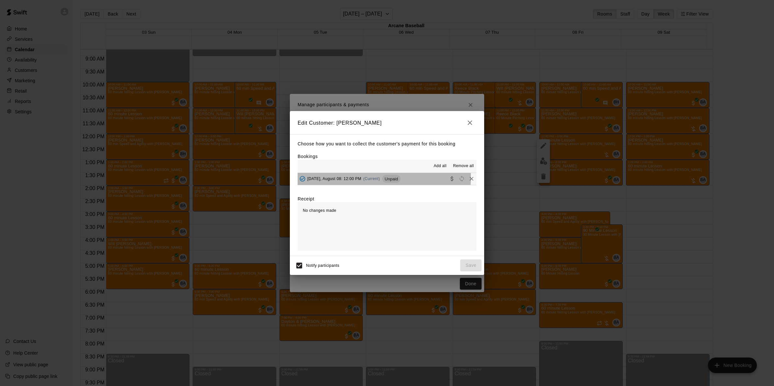
click at [329, 178] on span "Friday, August 08: 12:00 PM" at bounding box center [334, 178] width 54 height 5
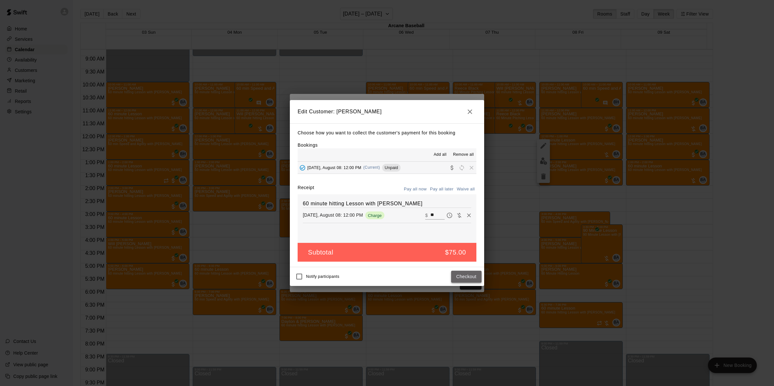
click at [459, 276] on button "Checkout" at bounding box center [466, 277] width 30 height 12
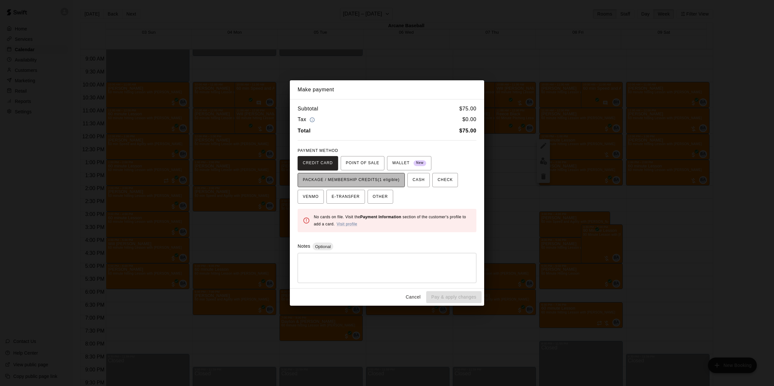
click at [354, 177] on span "PACKAGE / MEMBERSHIP CREDITS (1 eligible)" at bounding box center [351, 180] width 97 height 10
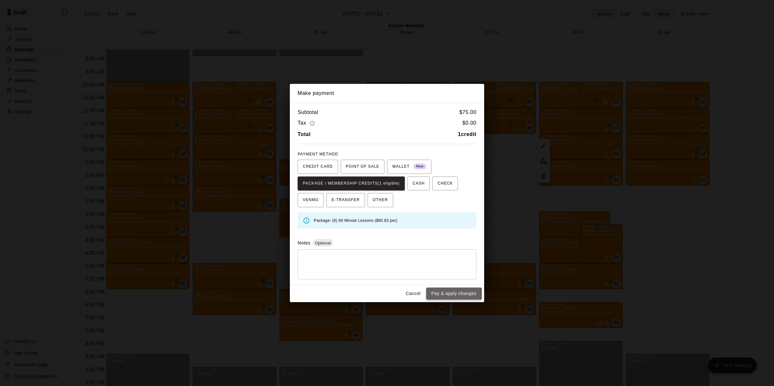
click at [441, 294] on button "Pay & apply changes" at bounding box center [453, 293] width 55 height 12
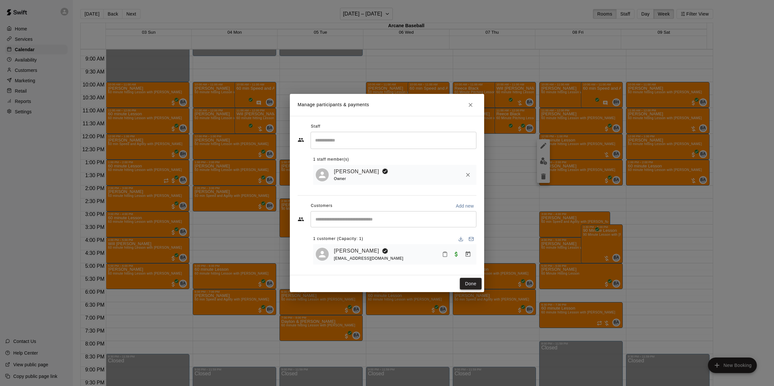
click at [469, 283] on button "Done" at bounding box center [471, 284] width 22 height 12
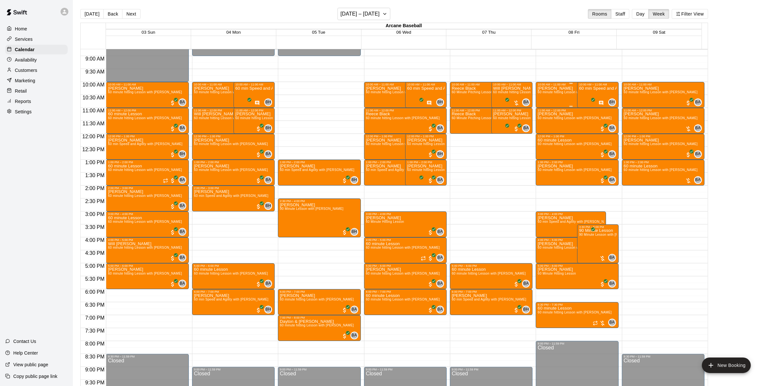
click at [554, 103] on div "Parker Mosley 60 minute hitting Lesson with Bryan Anderson" at bounding box center [570, 279] width 66 height 386
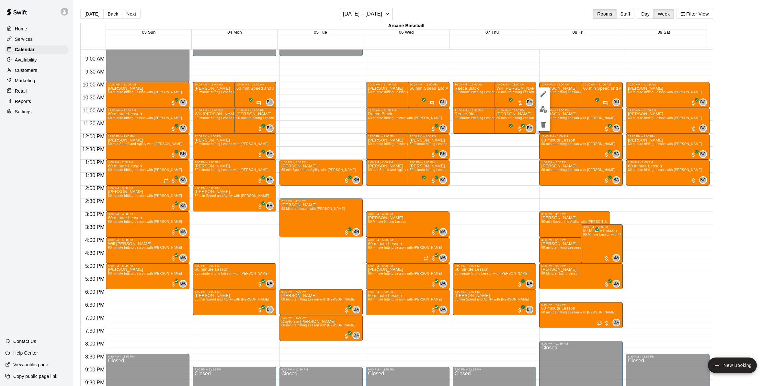
click at [560, 254] on div at bounding box center [387, 193] width 774 height 386
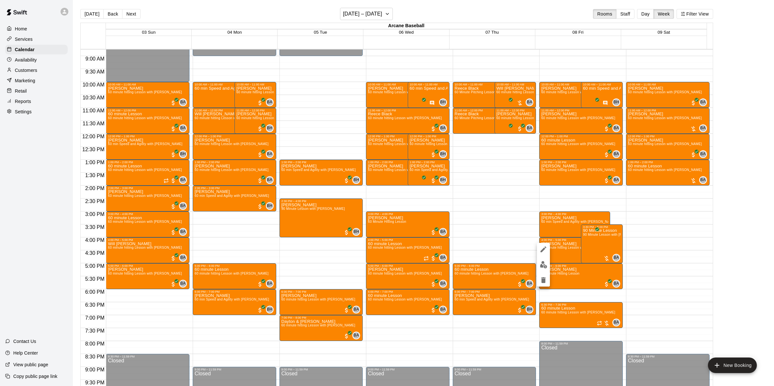
click at [561, 253] on div at bounding box center [387, 193] width 774 height 386
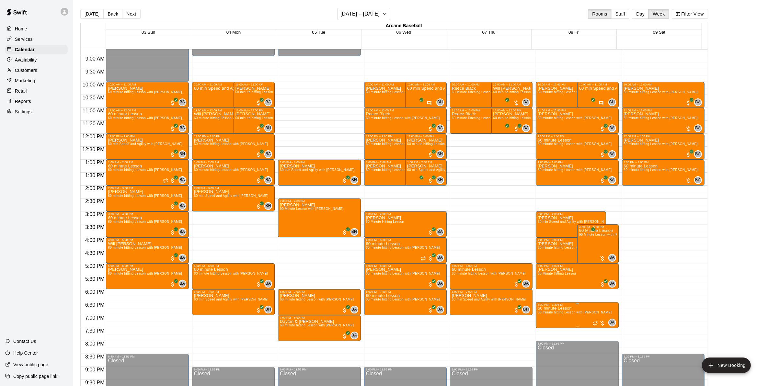
click at [573, 312] on span "60 minute hitting Lesson with Bryan Anderson" at bounding box center [574, 312] width 74 height 4
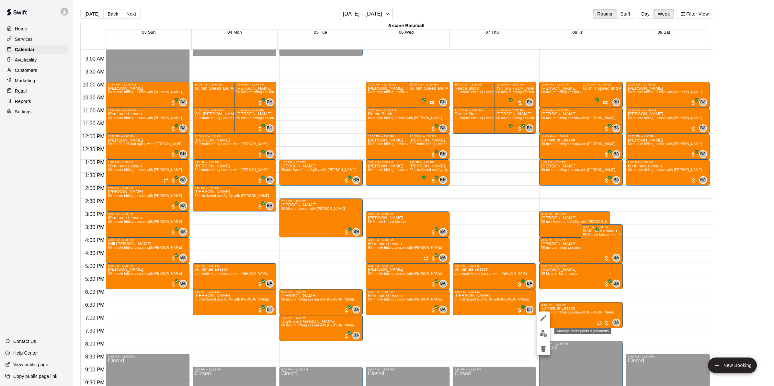
click at [542, 334] on img "edit" at bounding box center [543, 333] width 7 height 7
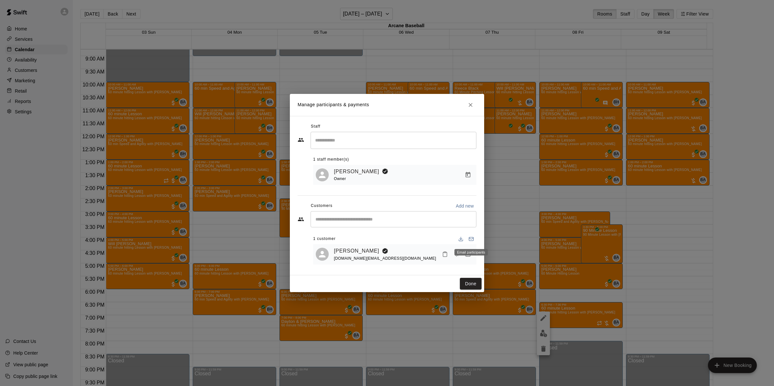
click at [468, 256] on div "Email participants" at bounding box center [471, 250] width 35 height 12
click at [469, 254] on icon "Manage bookings & payment" at bounding box center [468, 254] width 6 height 6
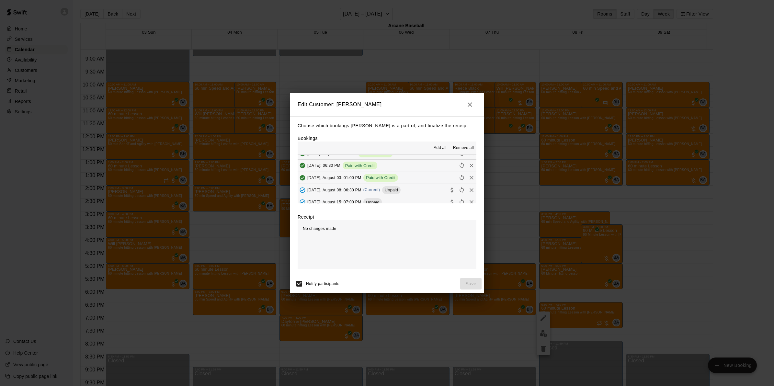
click at [321, 192] on span "Friday, August 08: 06:30 PM" at bounding box center [334, 189] width 54 height 5
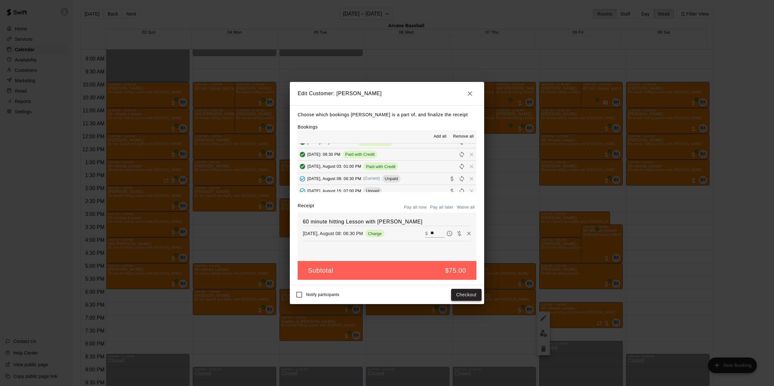
click at [464, 294] on button "Checkout" at bounding box center [466, 295] width 30 height 12
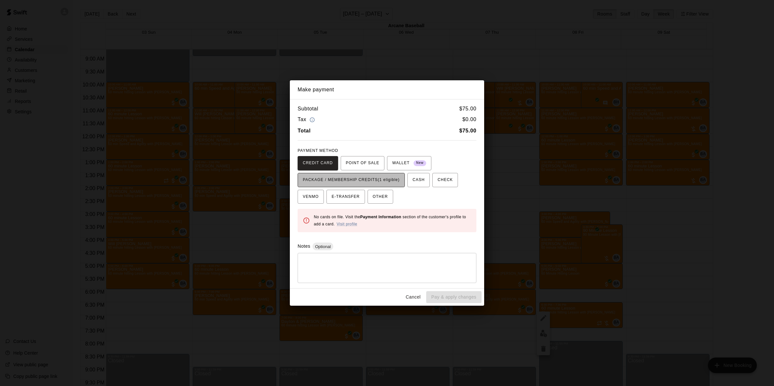
click at [371, 179] on span "PACKAGE / MEMBERSHIP CREDITS (1 eligible)" at bounding box center [351, 180] width 97 height 10
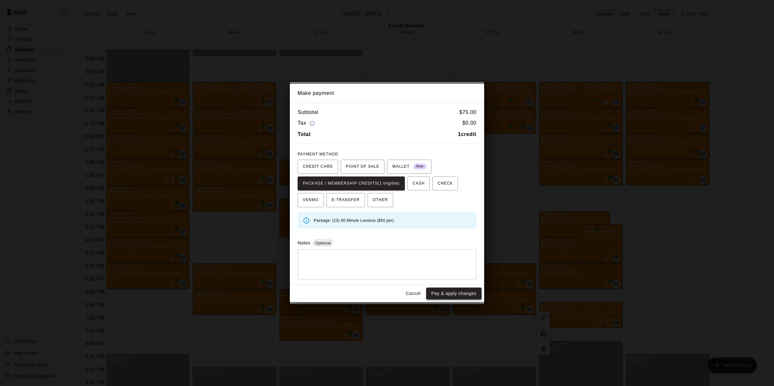
click at [448, 296] on button "Pay & apply changes" at bounding box center [453, 293] width 55 height 12
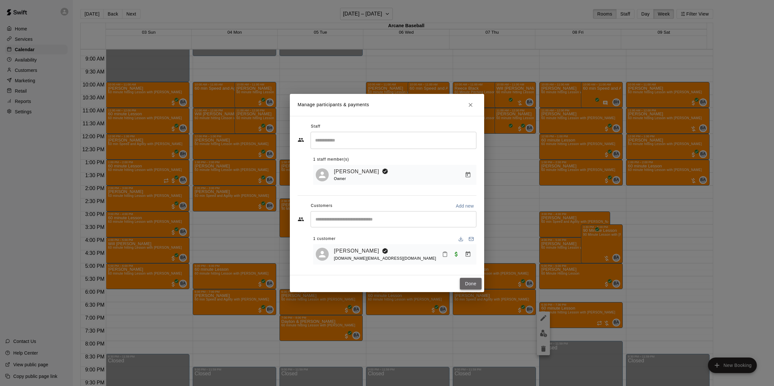
click at [476, 286] on button "Done" at bounding box center [471, 284] width 22 height 12
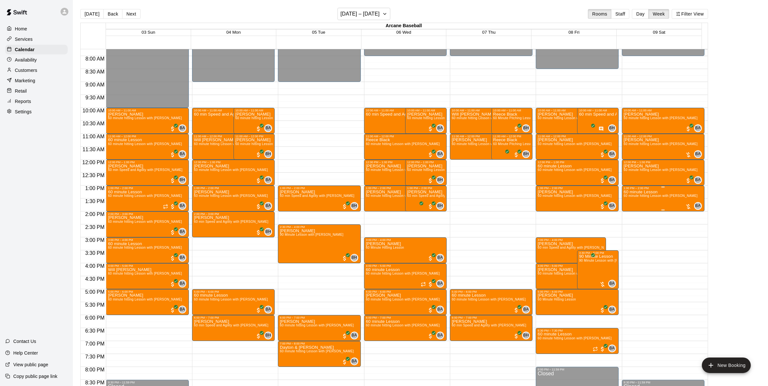
scroll to position [186, 0]
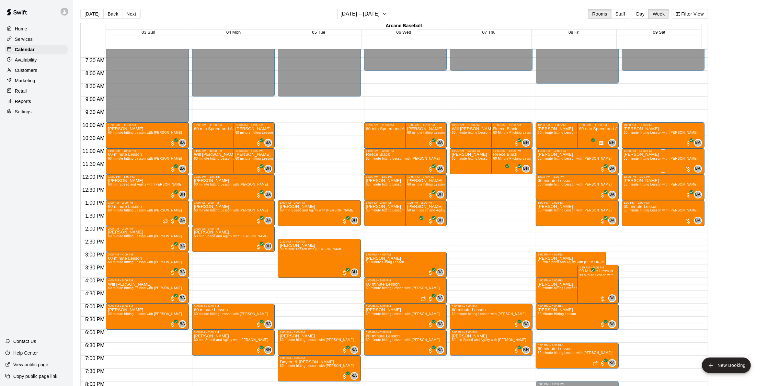
click at [648, 160] on span "60 minute hitting Lesson with Bryan Anderson" at bounding box center [660, 159] width 74 height 4
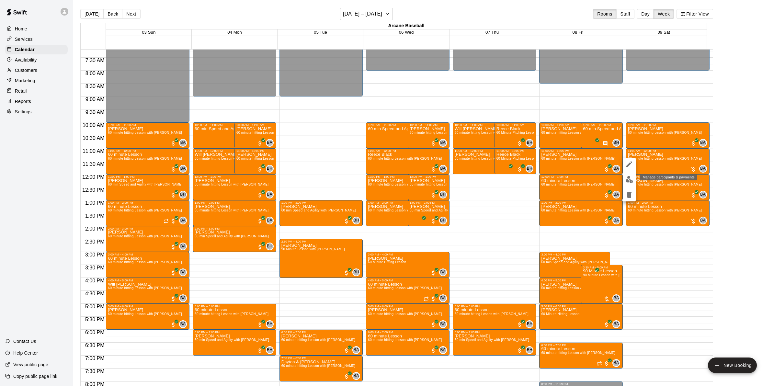
click at [629, 177] on img "edit" at bounding box center [628, 179] width 7 height 7
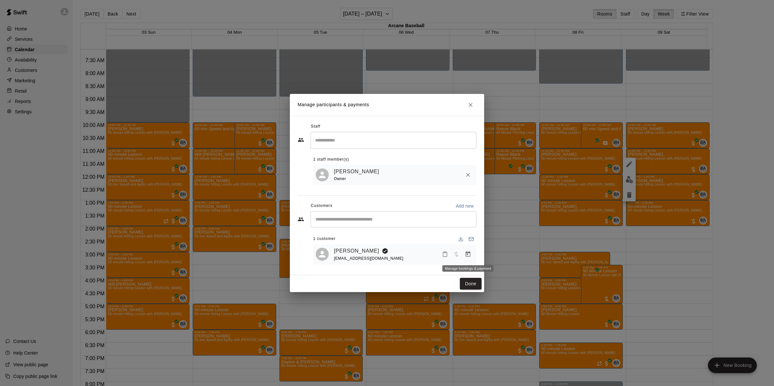
click at [468, 252] on icon "Manage bookings & payment" at bounding box center [468, 254] width 6 height 6
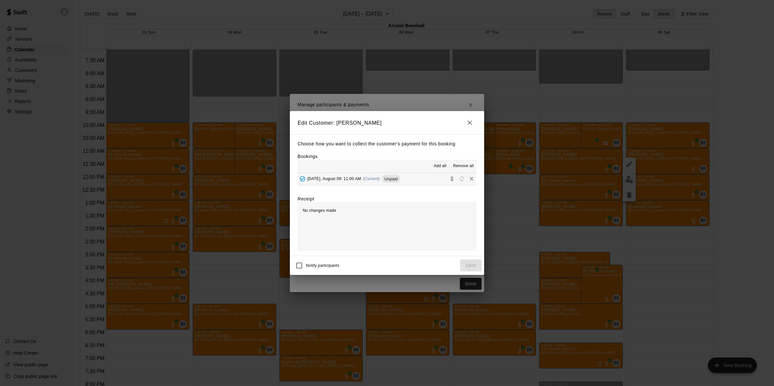
click at [329, 183] on div "Saturday, August 09: 11:00 AM (Current) Unpaid" at bounding box center [348, 179] width 103 height 10
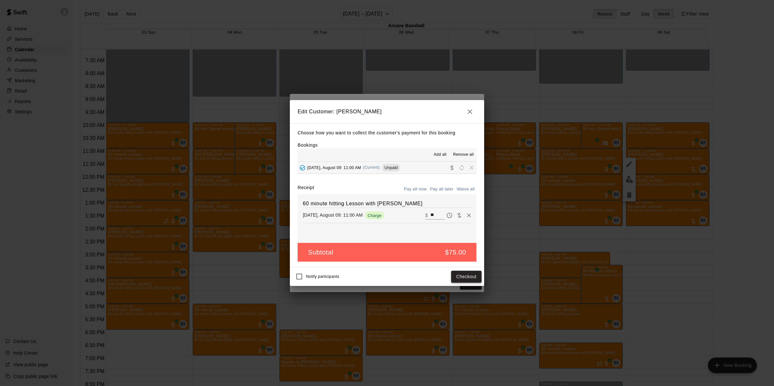
click at [469, 275] on button "Checkout" at bounding box center [466, 277] width 30 height 12
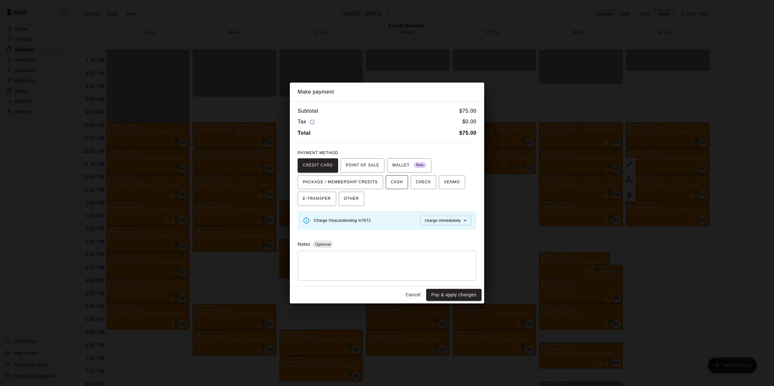
click at [391, 182] on span "CASH" at bounding box center [397, 182] width 12 height 10
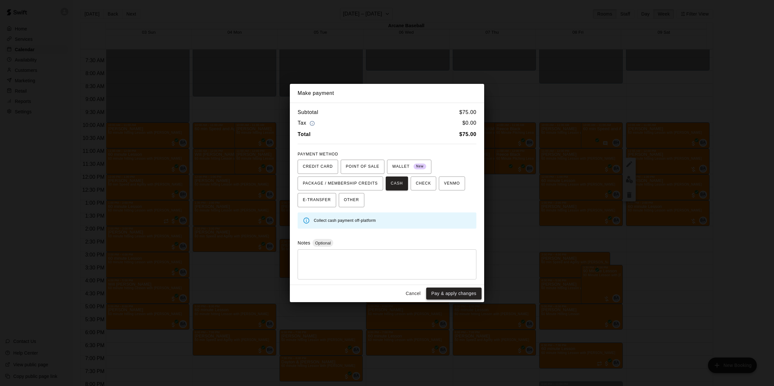
click at [458, 294] on button "Pay & apply changes" at bounding box center [453, 293] width 55 height 12
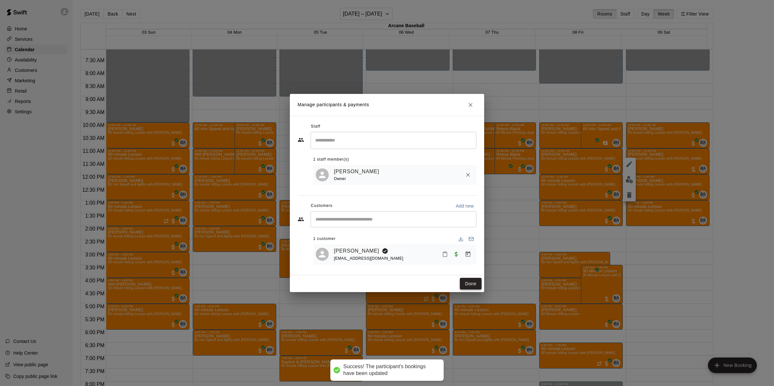
click at [469, 281] on button "Done" at bounding box center [471, 284] width 22 height 12
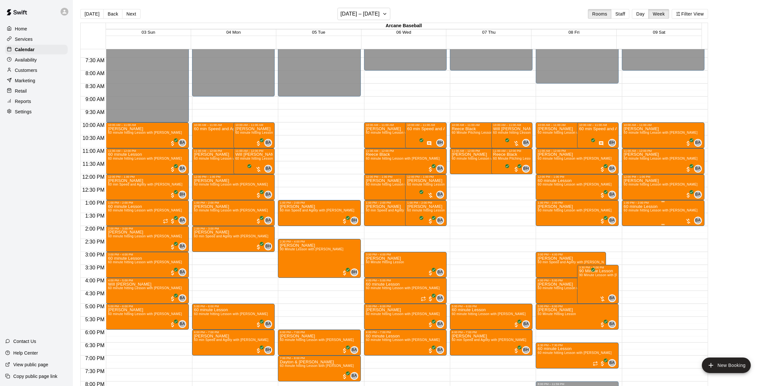
click at [640, 211] on span "60 minute hitting Lesson with Bryan Anderson" at bounding box center [660, 210] width 74 height 4
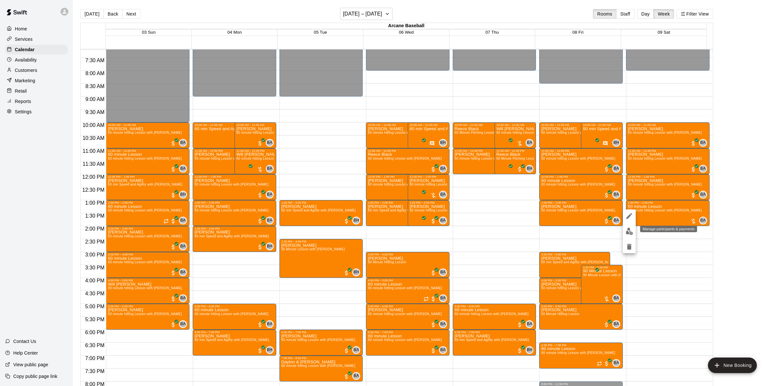
click at [626, 231] on img "edit" at bounding box center [628, 231] width 7 height 7
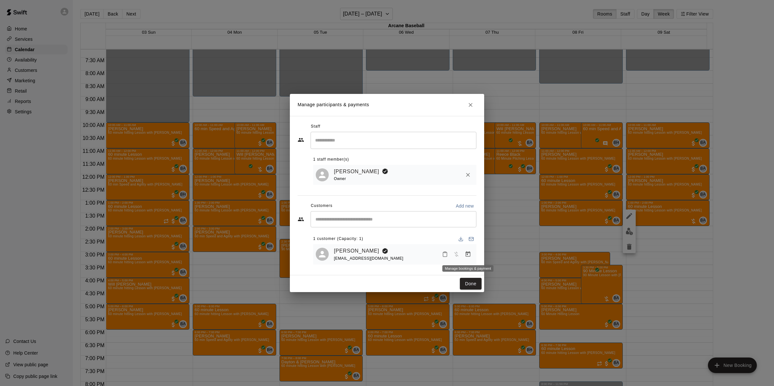
click at [470, 255] on icon "Manage bookings & payment" at bounding box center [468, 254] width 5 height 6
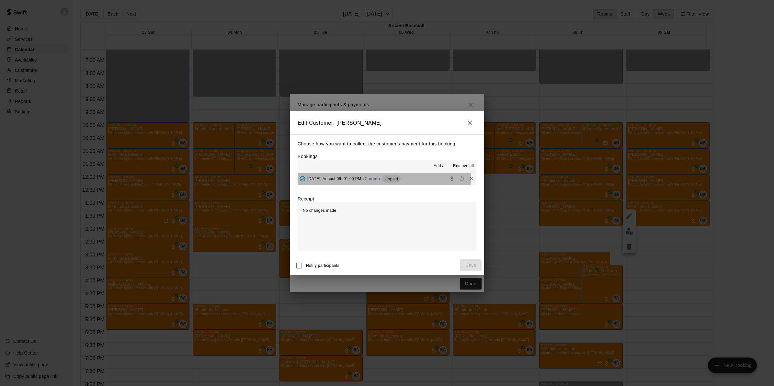
click at [368, 180] on span "(Current)" at bounding box center [371, 178] width 17 height 5
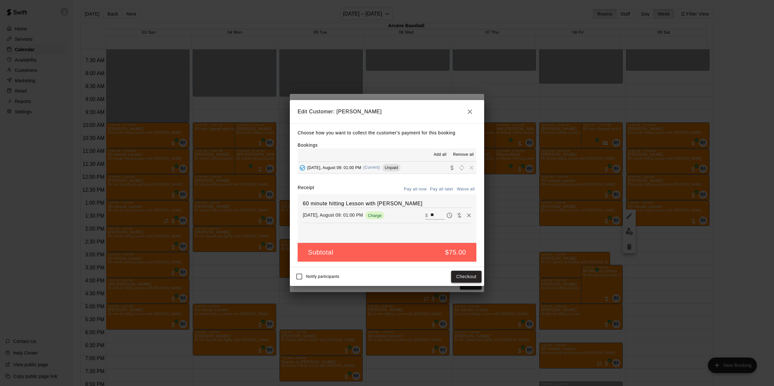
click at [466, 273] on button "Checkout" at bounding box center [466, 277] width 30 height 12
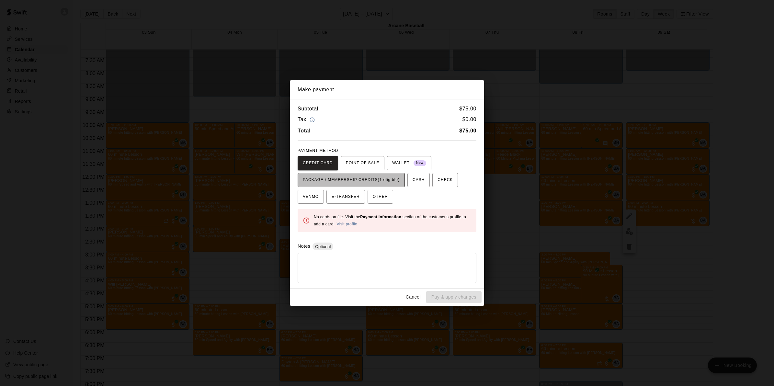
click at [384, 181] on span "PACKAGE / MEMBERSHIP CREDITS (1 eligible)" at bounding box center [351, 180] width 97 height 10
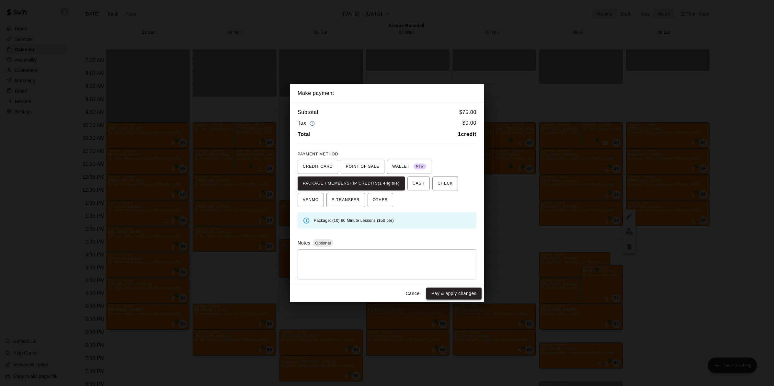
click at [436, 296] on button "Pay & apply changes" at bounding box center [453, 293] width 55 height 12
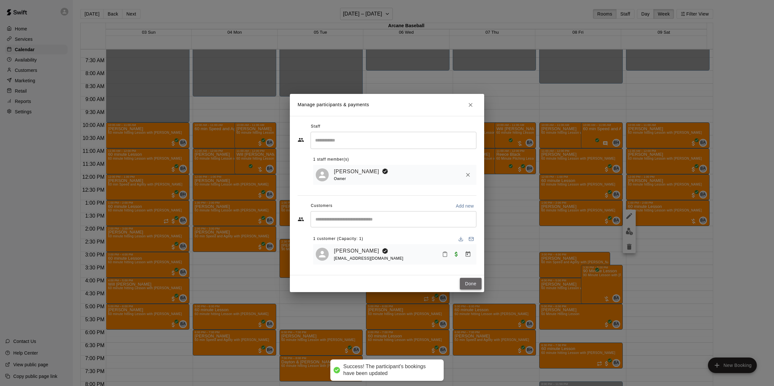
click at [470, 287] on button "Done" at bounding box center [471, 284] width 22 height 12
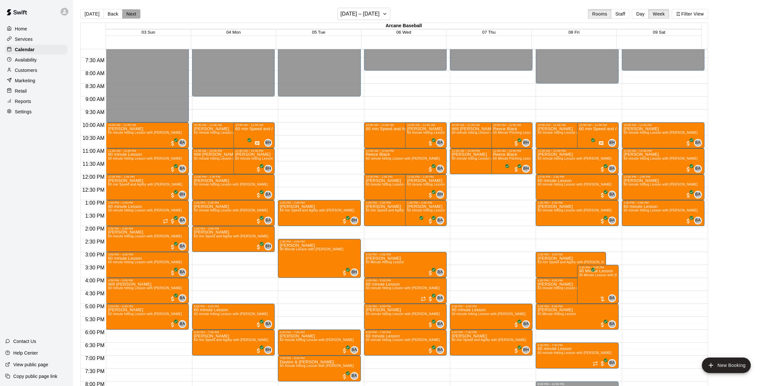
click at [127, 11] on button "Next" at bounding box center [131, 14] width 18 height 10
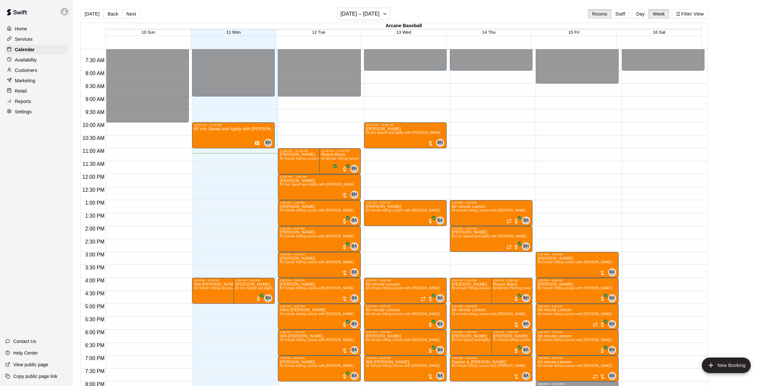
scroll to position [227, 0]
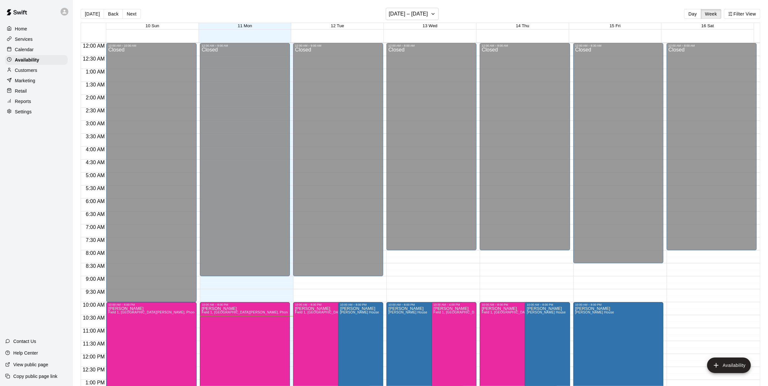
scroll to position [232, 0]
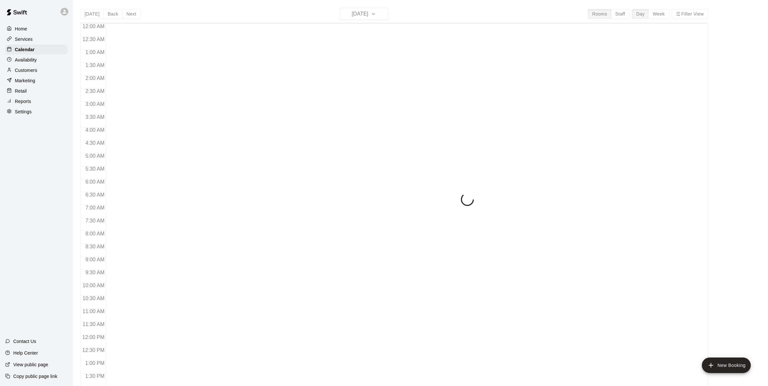
scroll to position [252, 0]
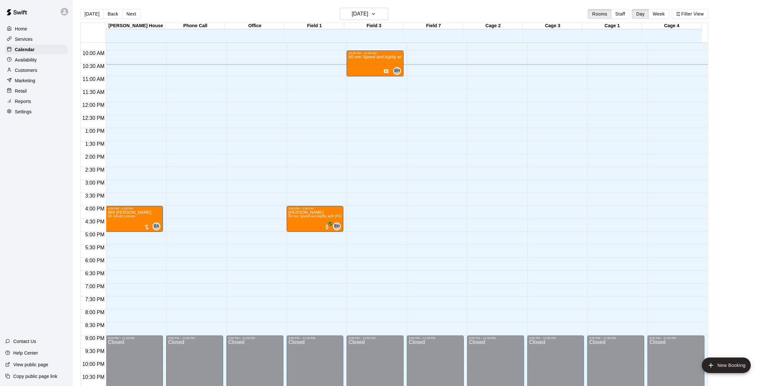
click at [36, 67] on div "Customers" at bounding box center [36, 70] width 62 height 10
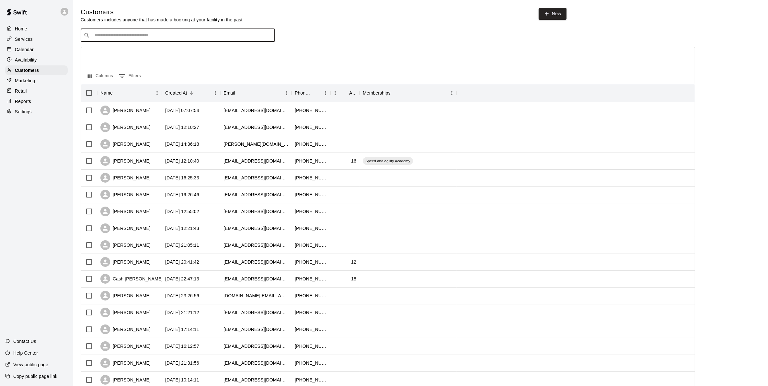
click at [120, 38] on input "Search customers by name or email" at bounding box center [182, 35] width 179 height 6
type input "***"
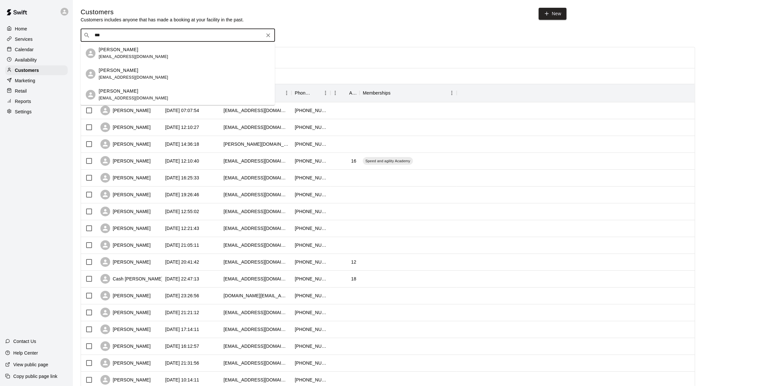
click at [127, 50] on p "[PERSON_NAME]" at bounding box center [118, 49] width 39 height 7
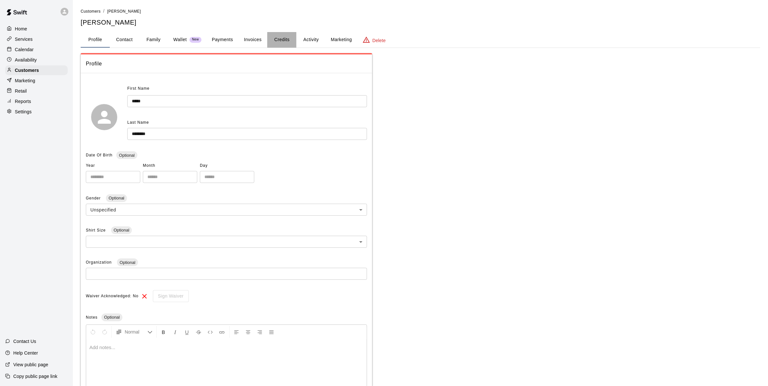
click at [279, 38] on button "Credits" at bounding box center [281, 40] width 29 height 16
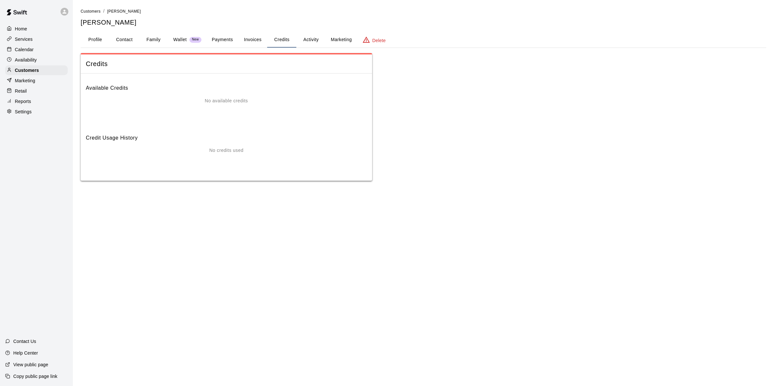
click at [313, 41] on button "Activity" at bounding box center [310, 40] width 29 height 16
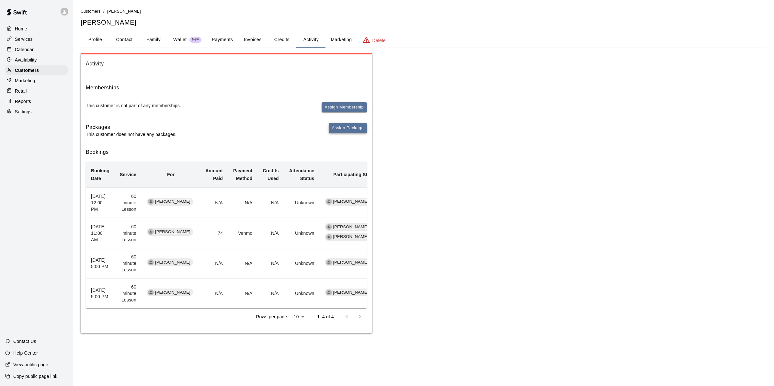
click at [341, 128] on button "Assign Package" at bounding box center [348, 128] width 38 height 10
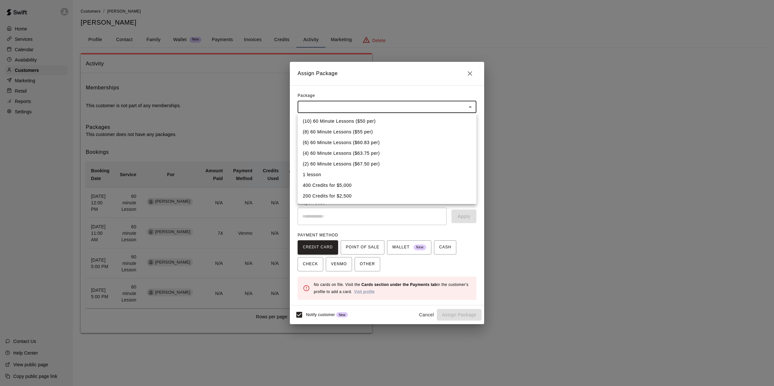
click at [431, 108] on body "Home Services Calendar Availability Customers Marketing Retail Reports Settings…" at bounding box center [387, 173] width 774 height 346
click at [339, 130] on li "(8) 60 Minute Lessons ($55 per)" at bounding box center [386, 132] width 179 height 11
type input "**********"
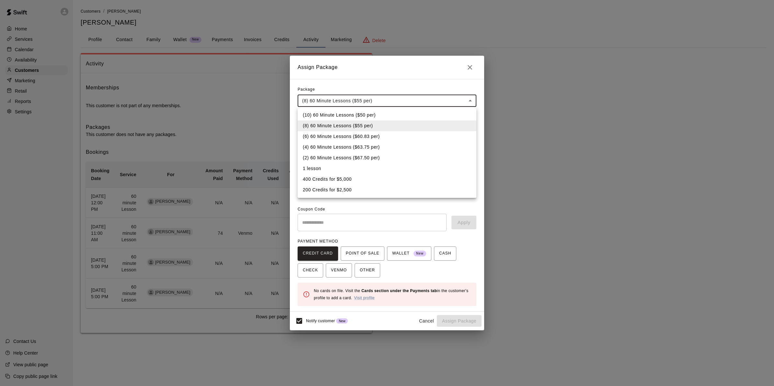
click at [327, 98] on body "Home Services Calendar Availability Customers Marketing Retail Reports Settings…" at bounding box center [387, 173] width 774 height 346
click at [324, 137] on li "(6) 60 Minute Lessons ($60.83 per)" at bounding box center [386, 136] width 179 height 11
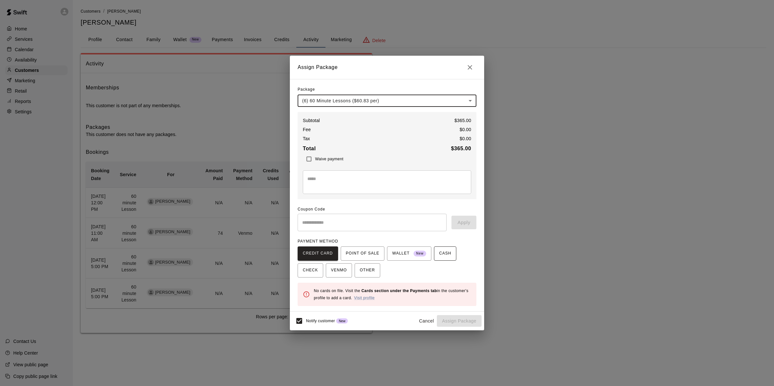
click at [439, 251] on span "CASH" at bounding box center [445, 253] width 12 height 10
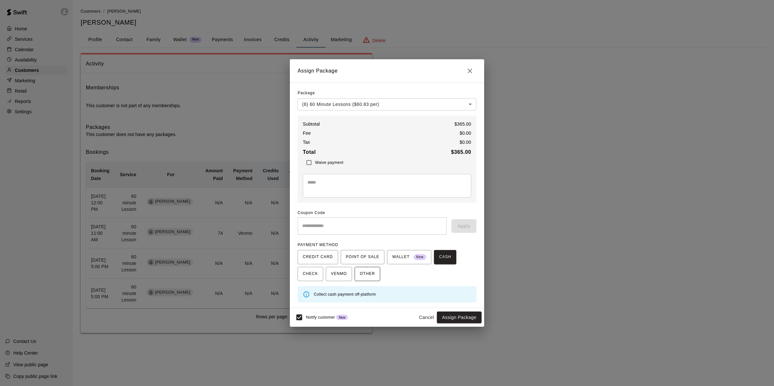
click at [361, 274] on span "OTHER" at bounding box center [367, 274] width 15 height 10
click at [329, 276] on button "VENMO" at bounding box center [339, 274] width 26 height 14
click at [451, 318] on button "Assign Package" at bounding box center [459, 317] width 45 height 12
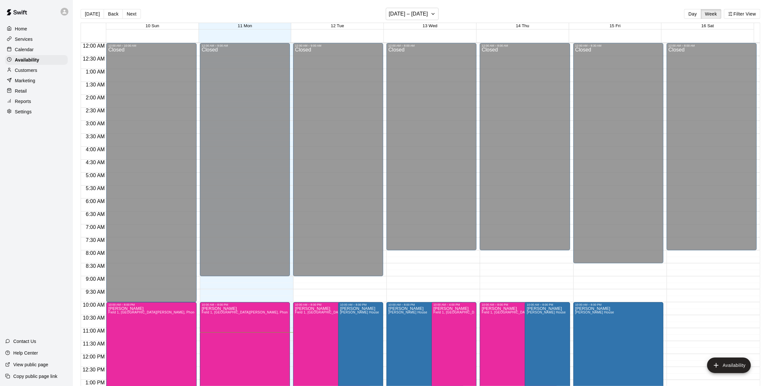
scroll to position [232, 0]
